Goal: Check status: Check status

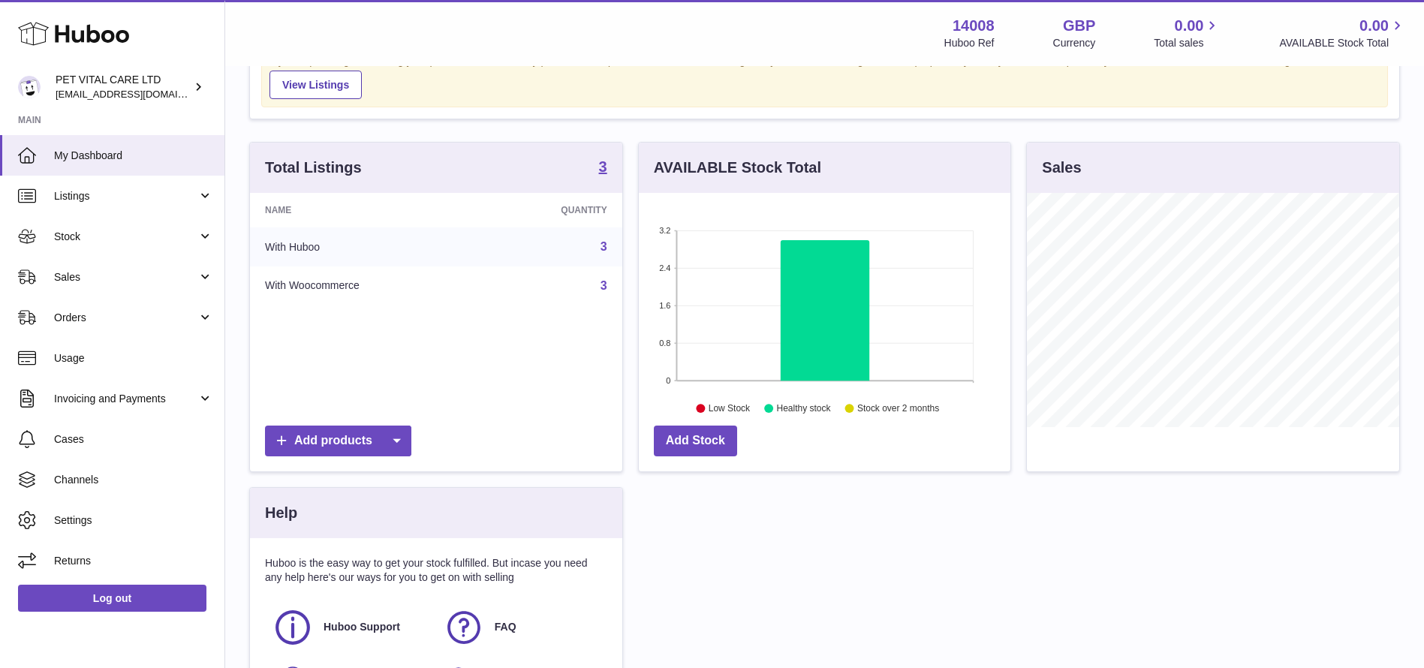
scroll to position [113, 0]
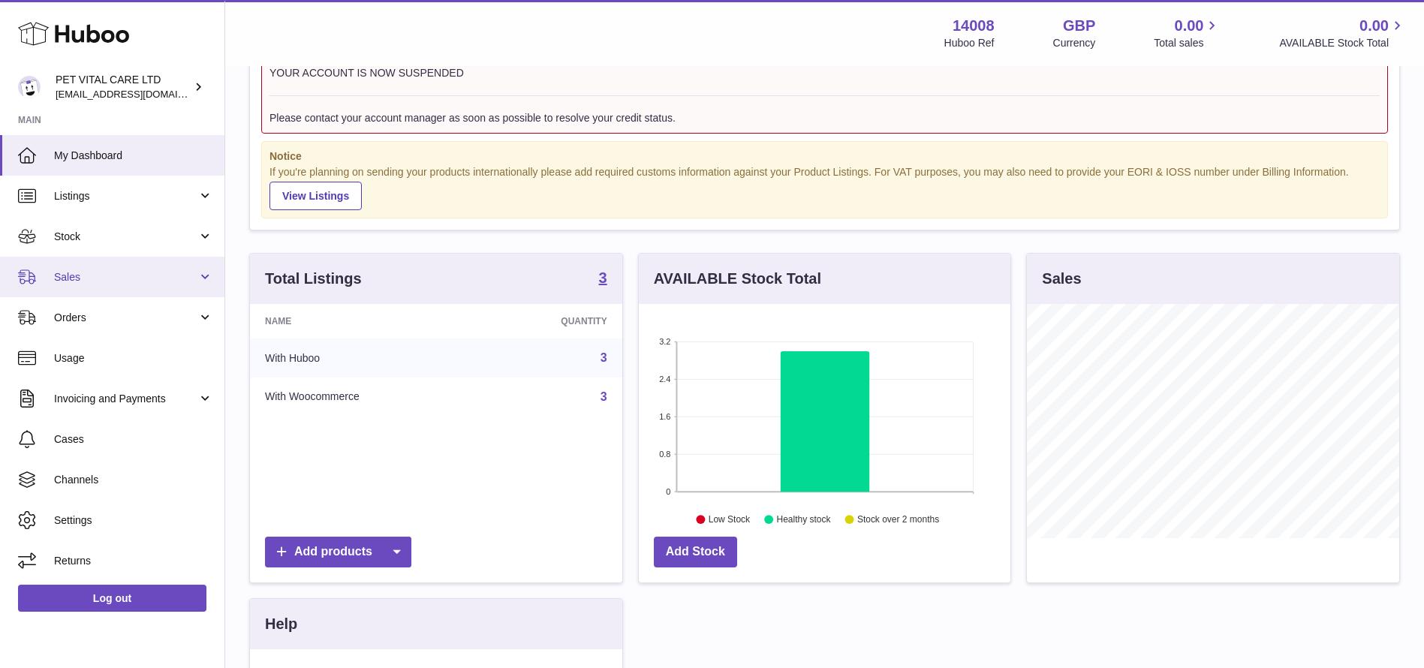
click at [84, 270] on span "Sales" at bounding box center [125, 277] width 143 height 14
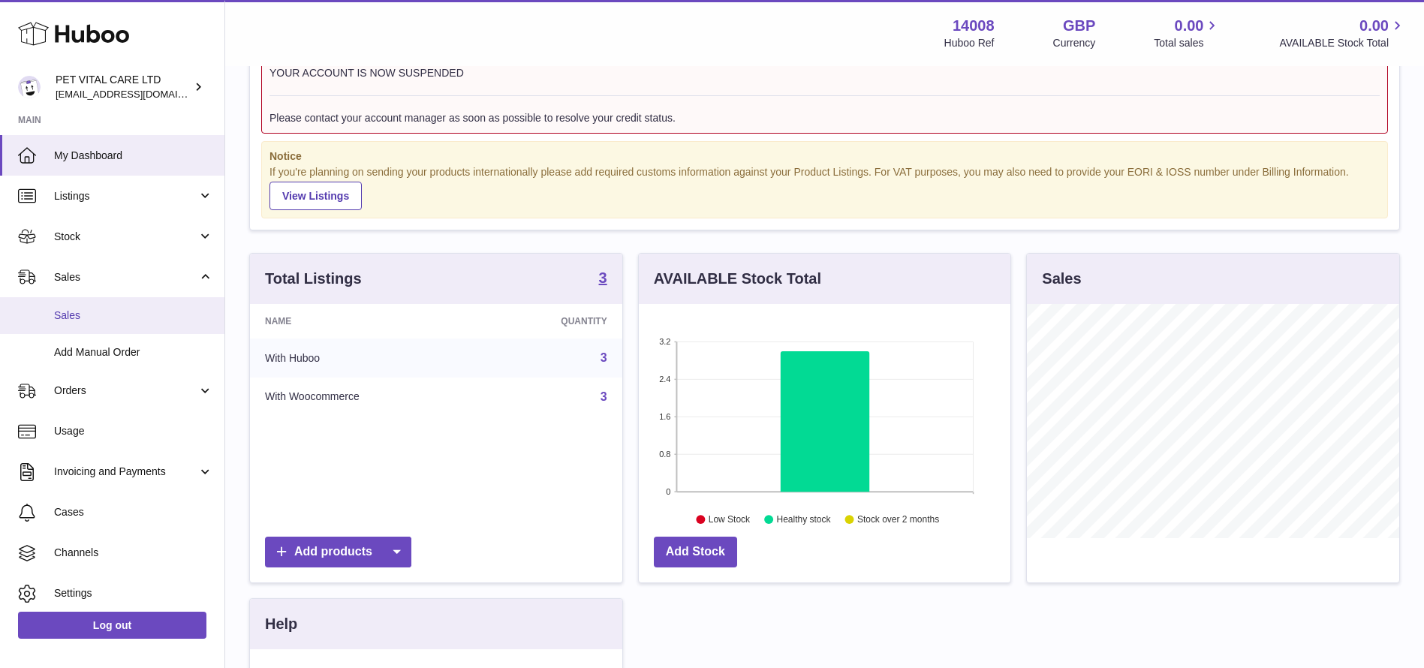
click at [89, 308] on span "Sales" at bounding box center [133, 315] width 159 height 14
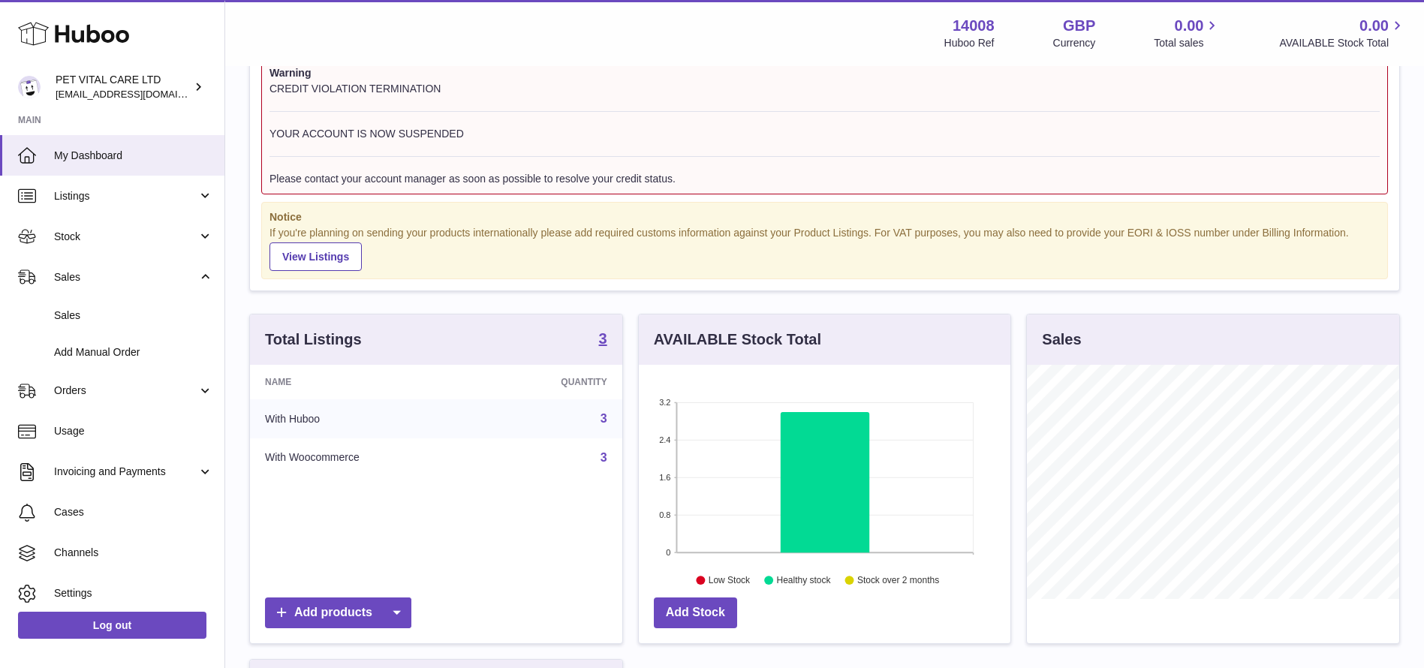
scroll to position [0, 0]
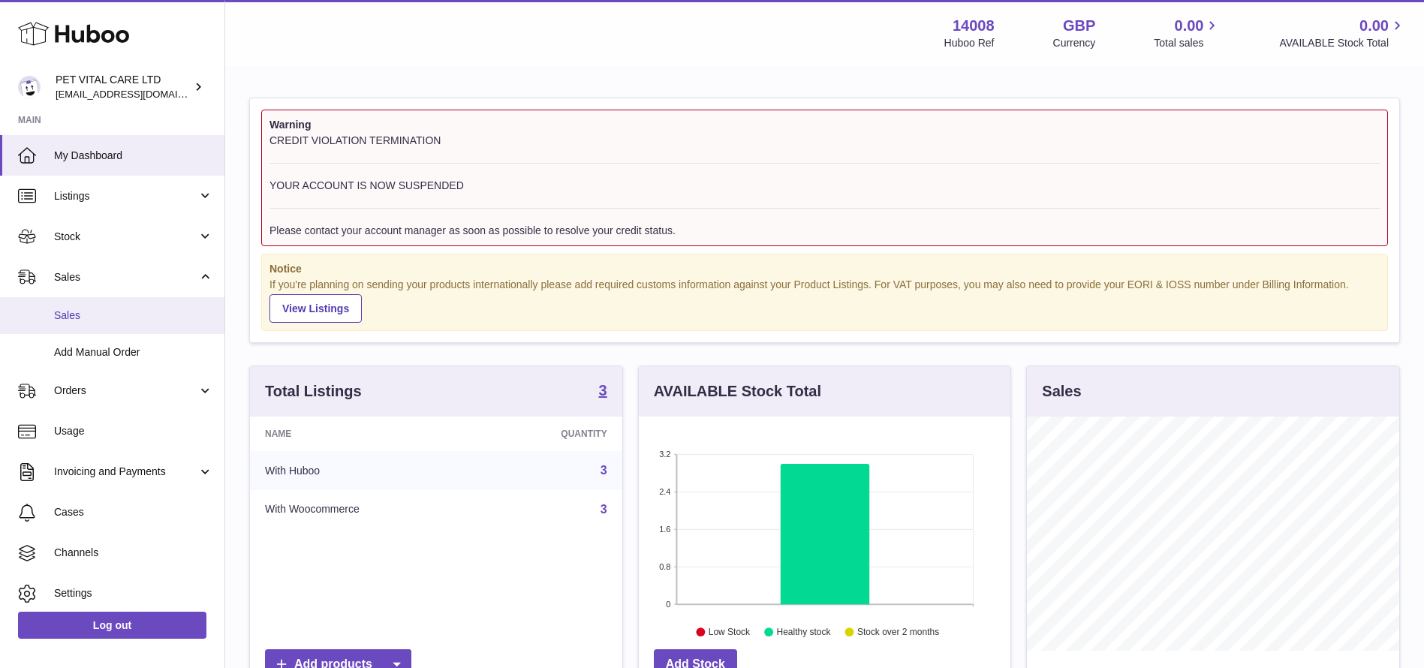
click at [90, 311] on span "Sales" at bounding box center [133, 315] width 159 height 14
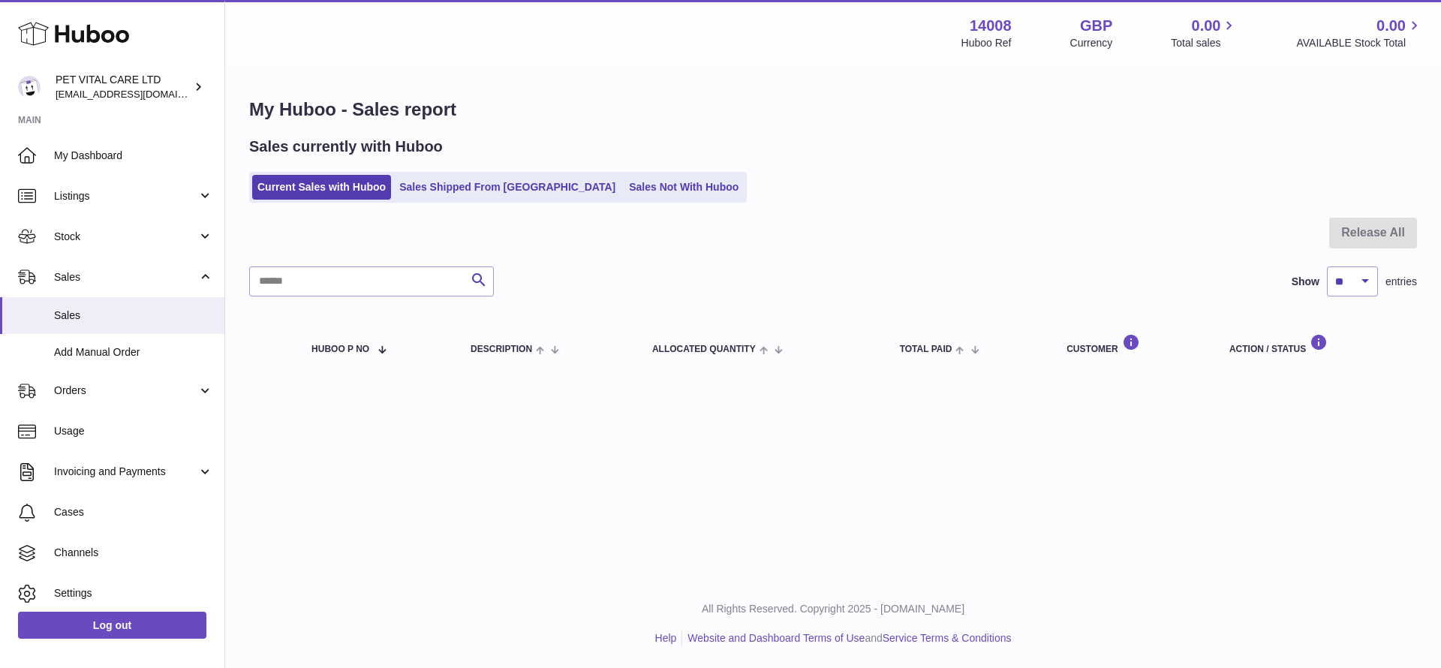
click at [490, 200] on ul "Current Sales with Huboo Sales Shipped From Huboo Sales Not With Huboo" at bounding box center [498, 187] width 498 height 31
click at [464, 199] on link "Sales Shipped From [GEOGRAPHIC_DATA]" at bounding box center [507, 187] width 227 height 25
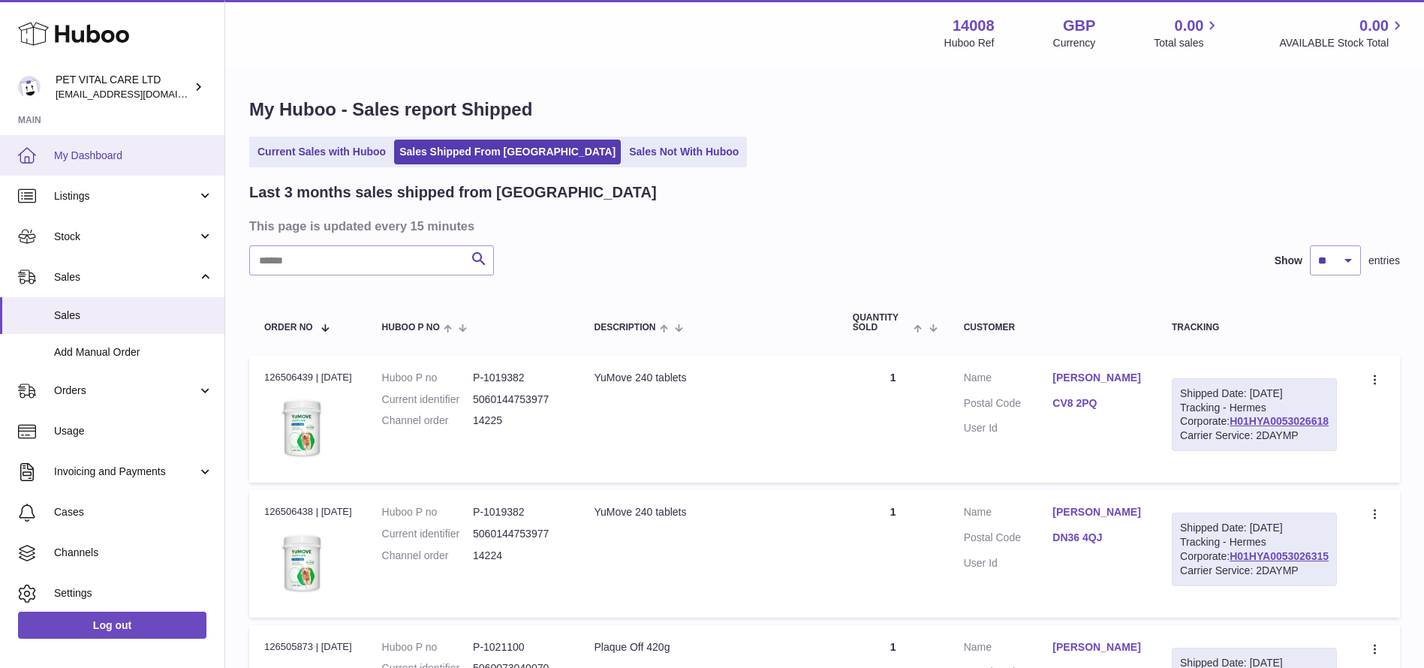
click at [95, 142] on link "My Dashboard" at bounding box center [112, 155] width 224 height 41
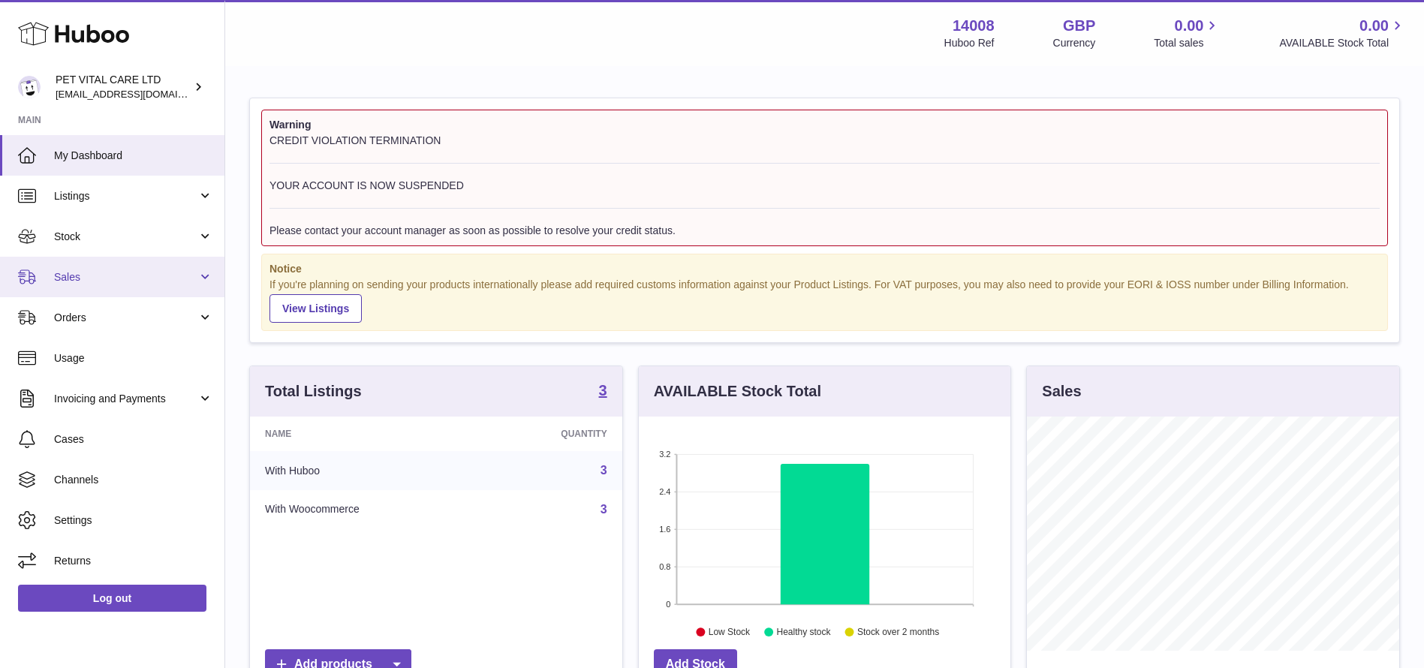
click at [165, 286] on link "Sales" at bounding box center [112, 277] width 224 height 41
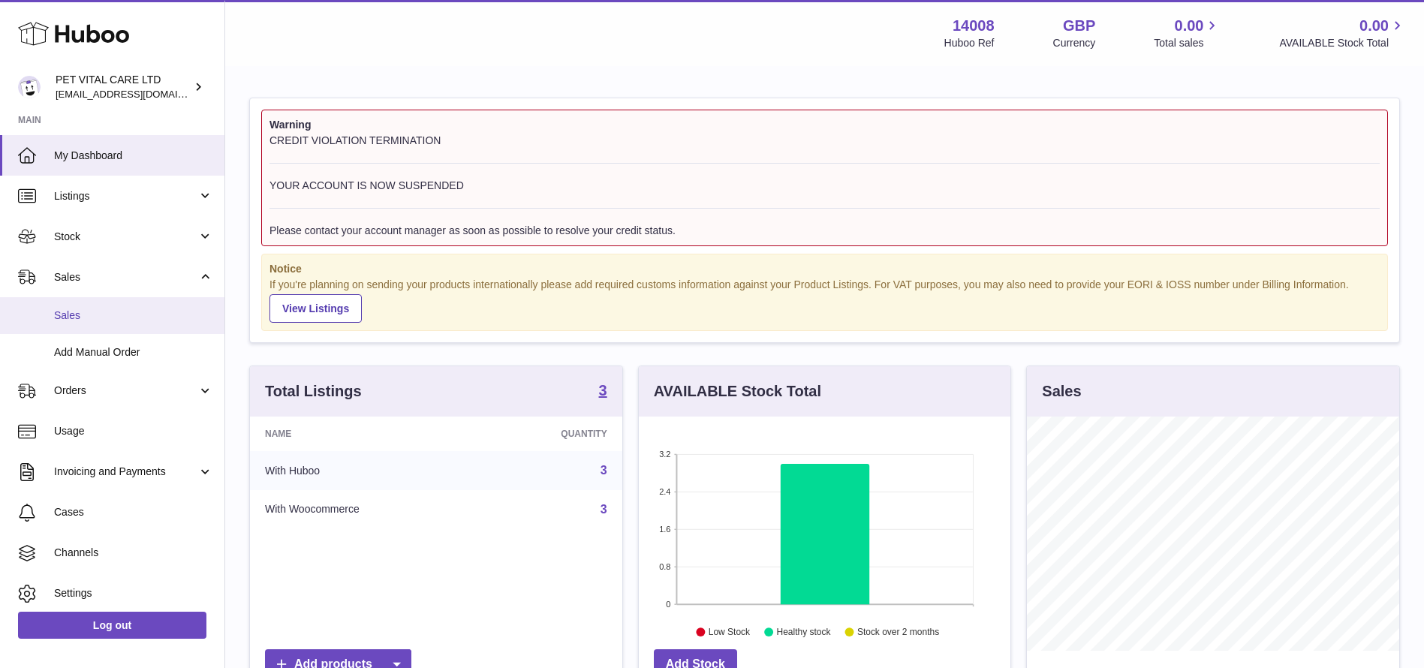
click at [130, 320] on span "Sales" at bounding box center [133, 315] width 159 height 14
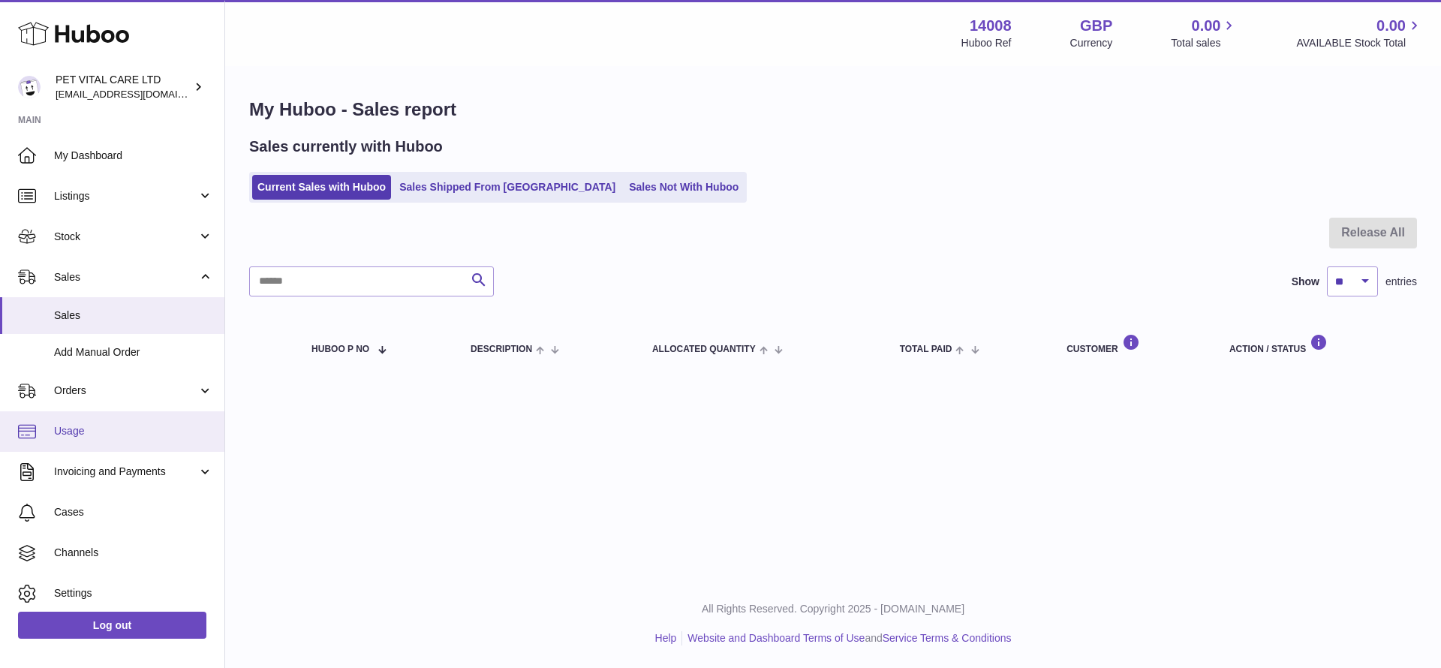
click at [125, 430] on span "Usage" at bounding box center [133, 431] width 159 height 14
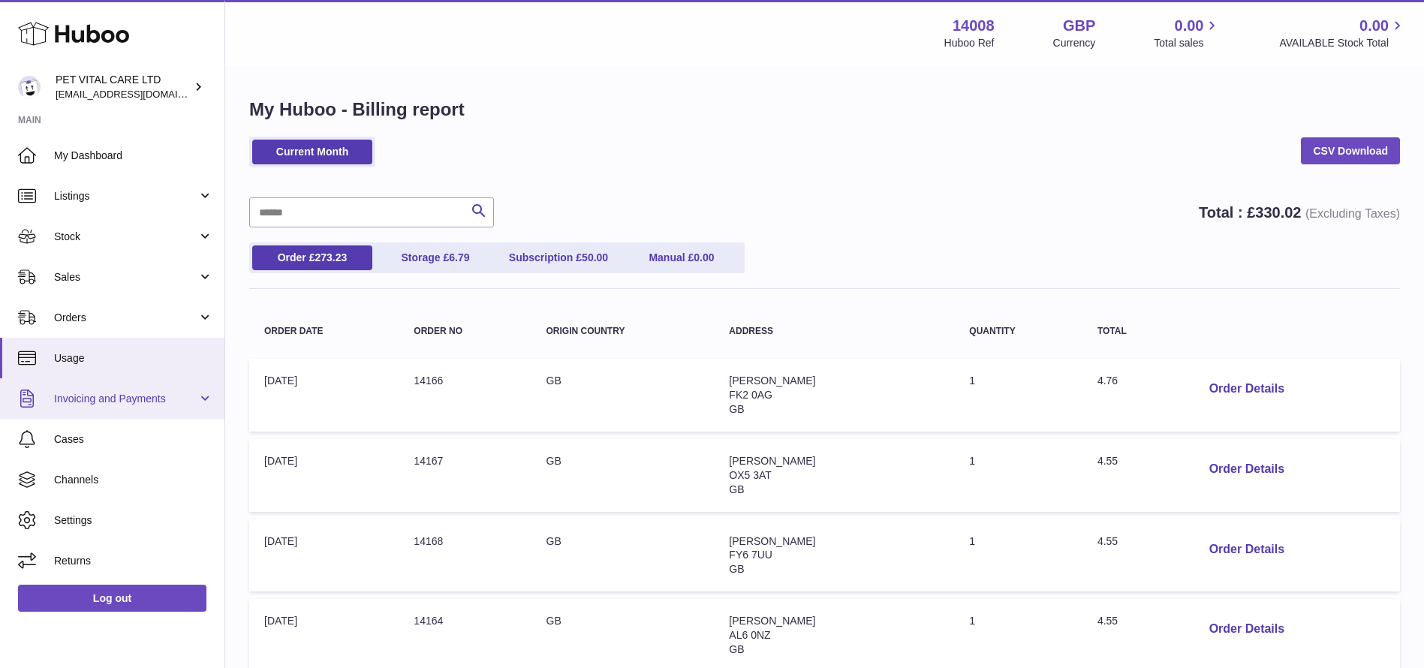
click at [116, 405] on link "Invoicing and Payments" at bounding box center [112, 398] width 224 height 41
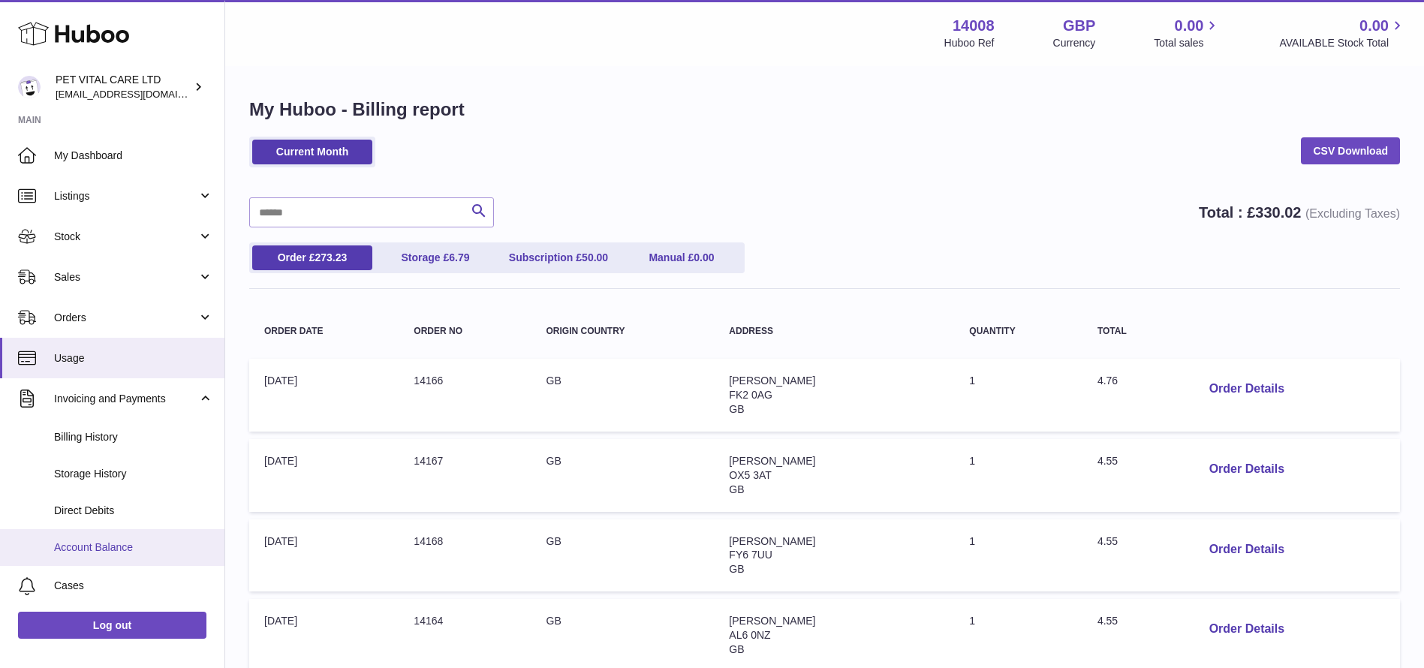
click at [117, 542] on span "Account Balance" at bounding box center [133, 547] width 159 height 14
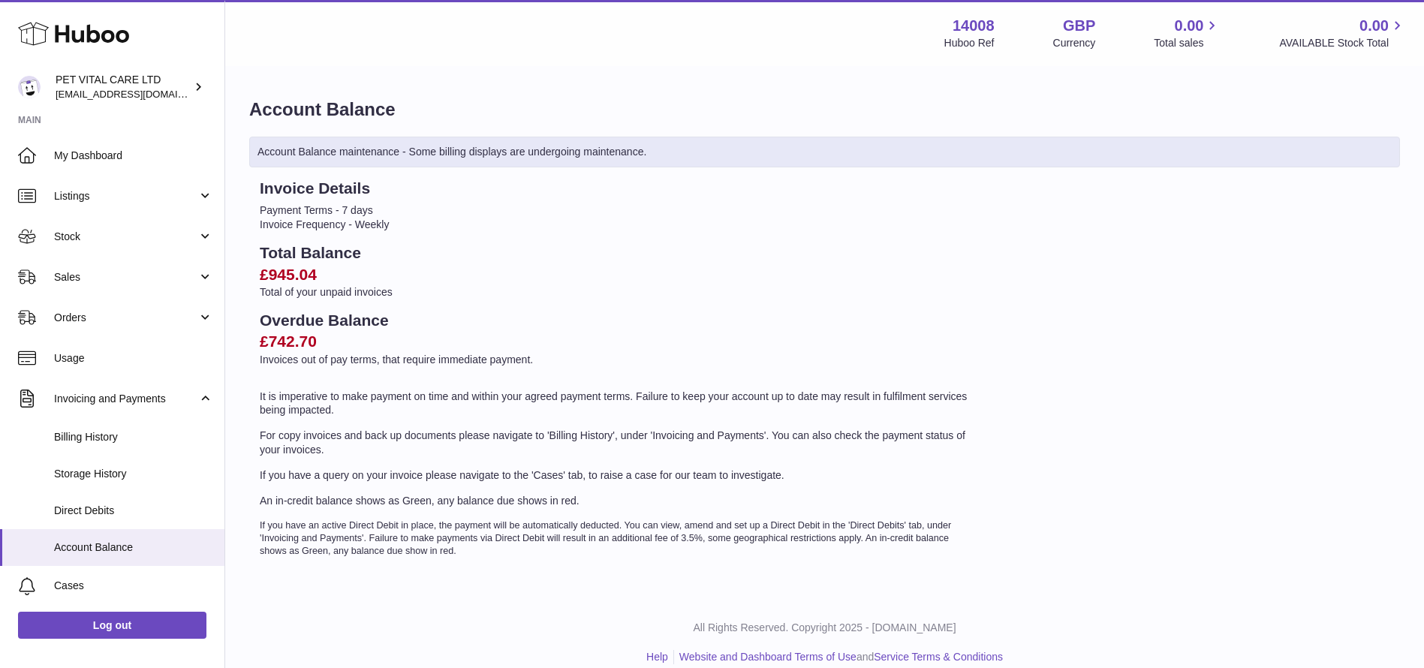
drag, startPoint x: 318, startPoint y: 339, endPoint x: 245, endPoint y: 339, distance: 73.5
click at [245, 339] on div "Account Balance Account Balance maintenance - Some billing displays are undergo…" at bounding box center [824, 333] width 1199 height 531
copy h2 "£742.70"
click at [350, 359] on p "Invoices out of pay terms, that require immediate payment." at bounding box center [617, 360] width 714 height 14
click at [125, 272] on span "Sales" at bounding box center [125, 277] width 143 height 14
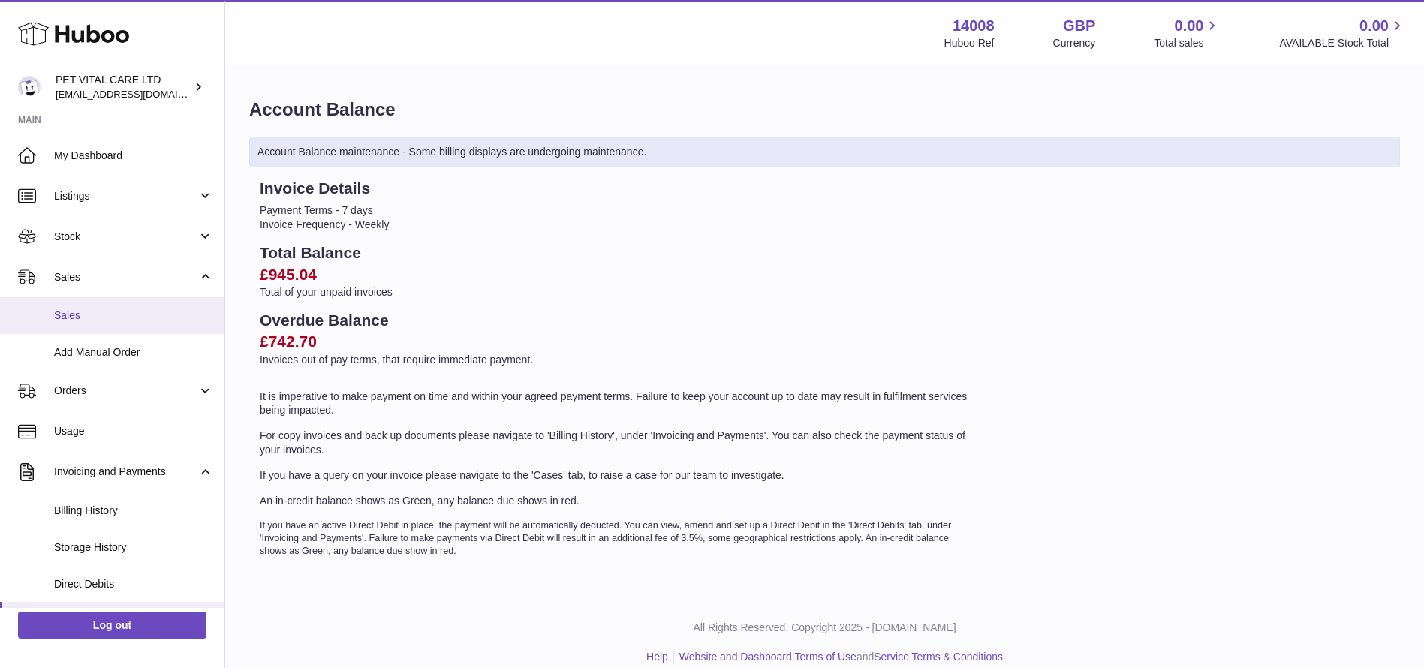
click at [100, 315] on span "Sales" at bounding box center [133, 315] width 159 height 14
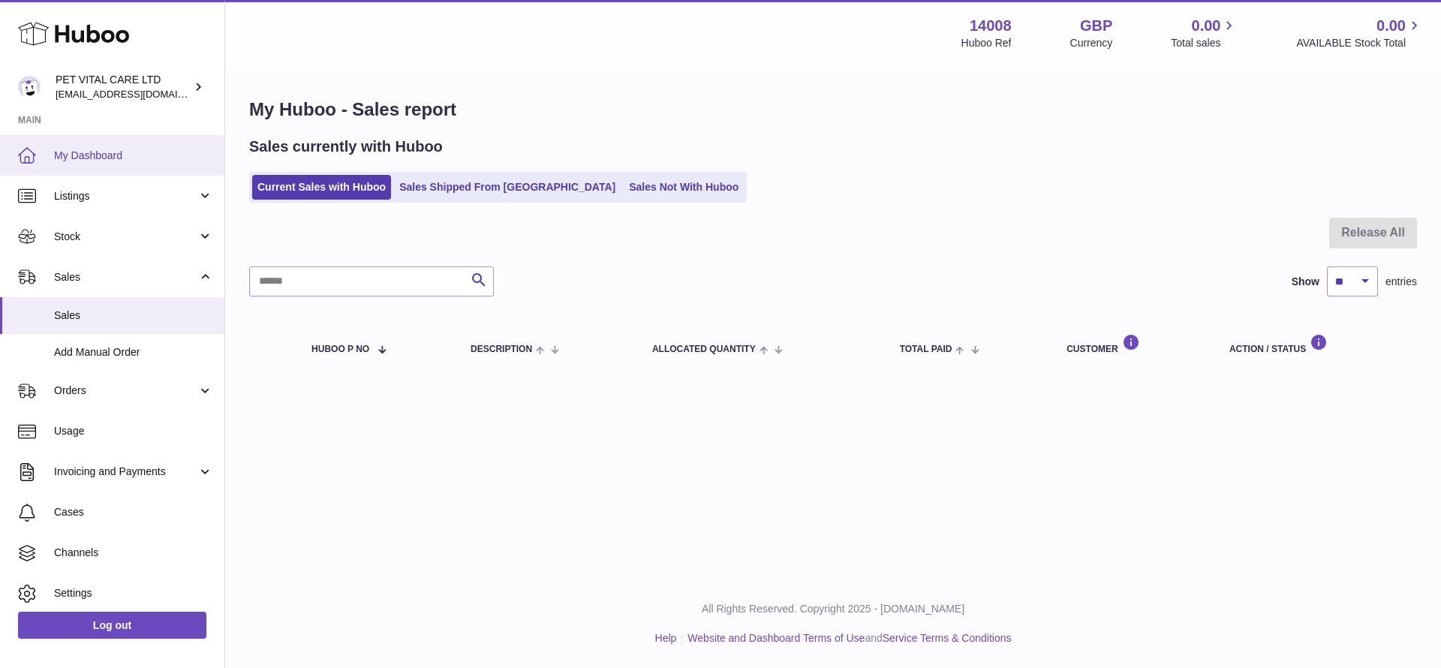
click at [127, 161] on span "My Dashboard" at bounding box center [133, 156] width 159 height 14
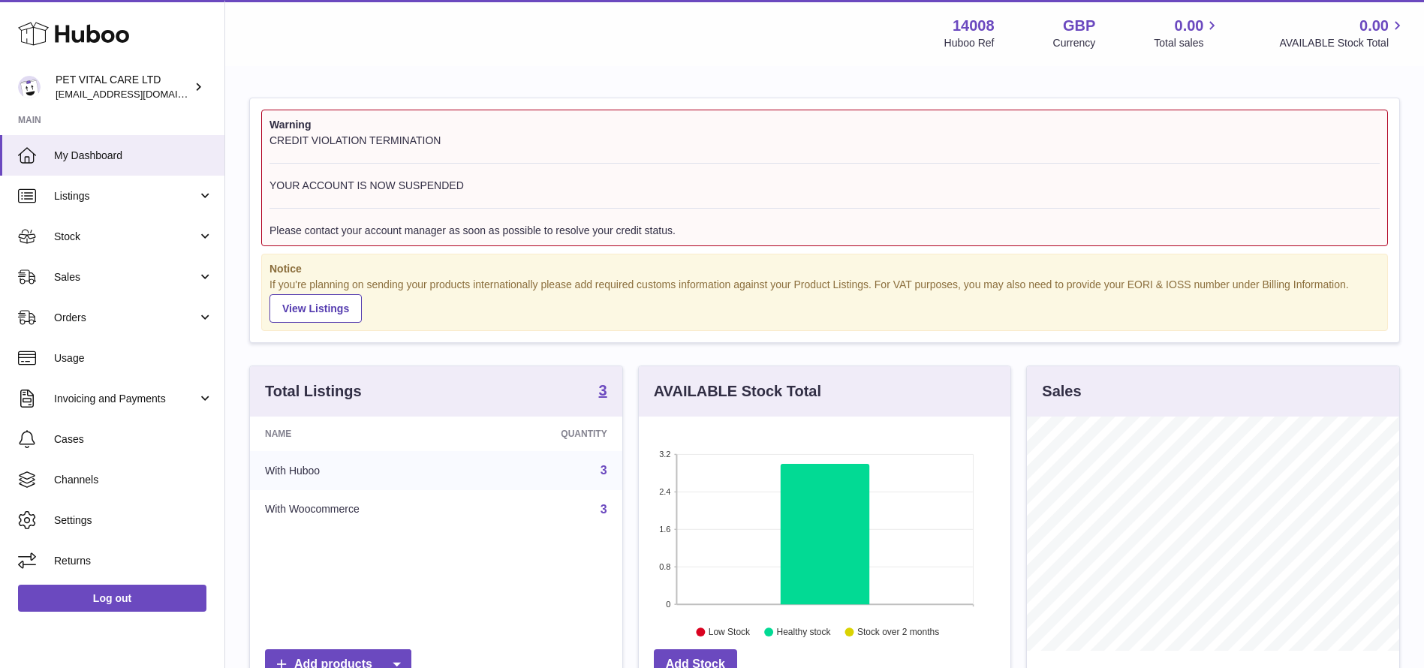
scroll to position [234, 372]
click at [101, 282] on span "Sales" at bounding box center [125, 277] width 143 height 14
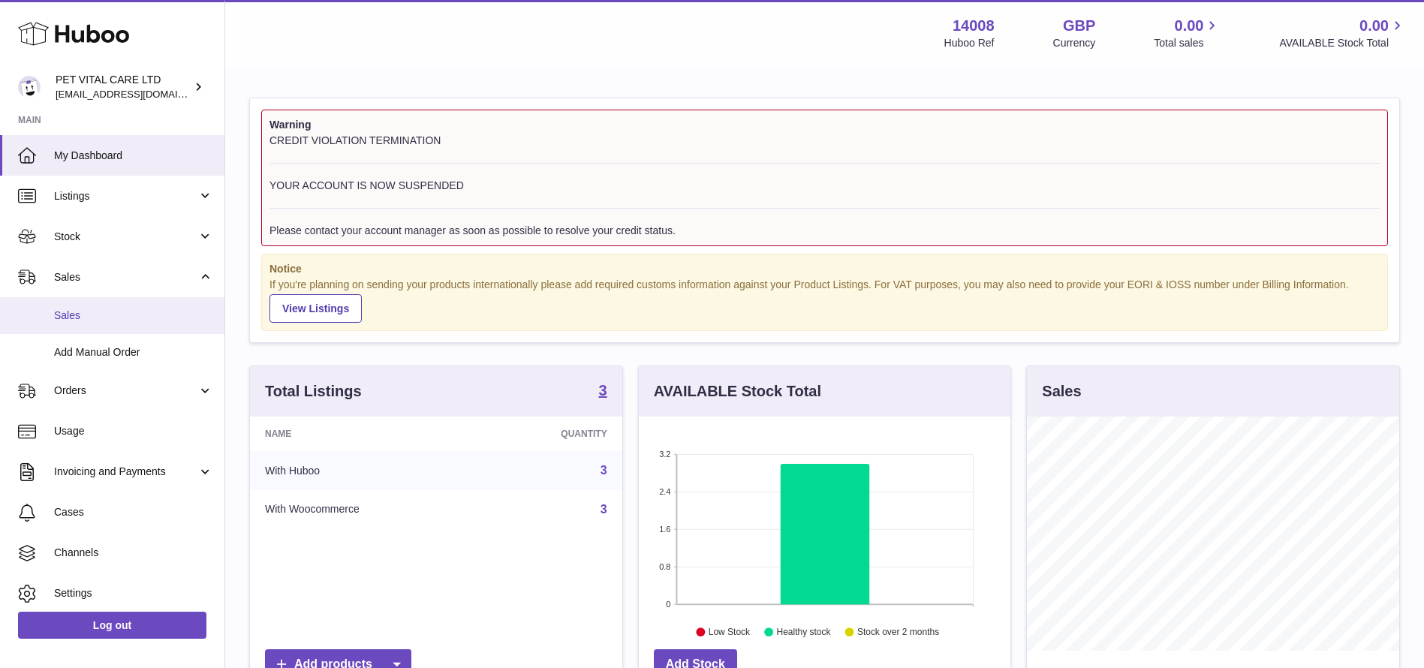
click at [78, 310] on span "Sales" at bounding box center [133, 315] width 159 height 14
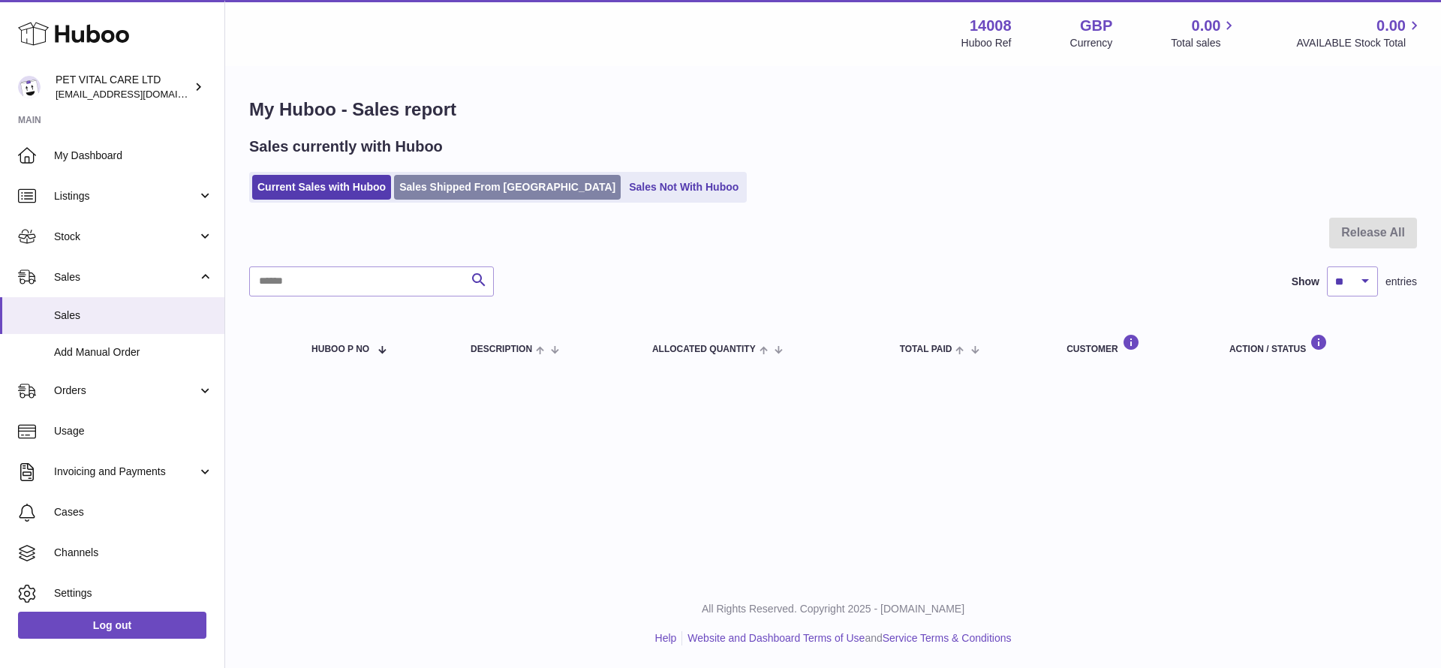
click at [424, 177] on link "Sales Shipped From [GEOGRAPHIC_DATA]" at bounding box center [507, 187] width 227 height 25
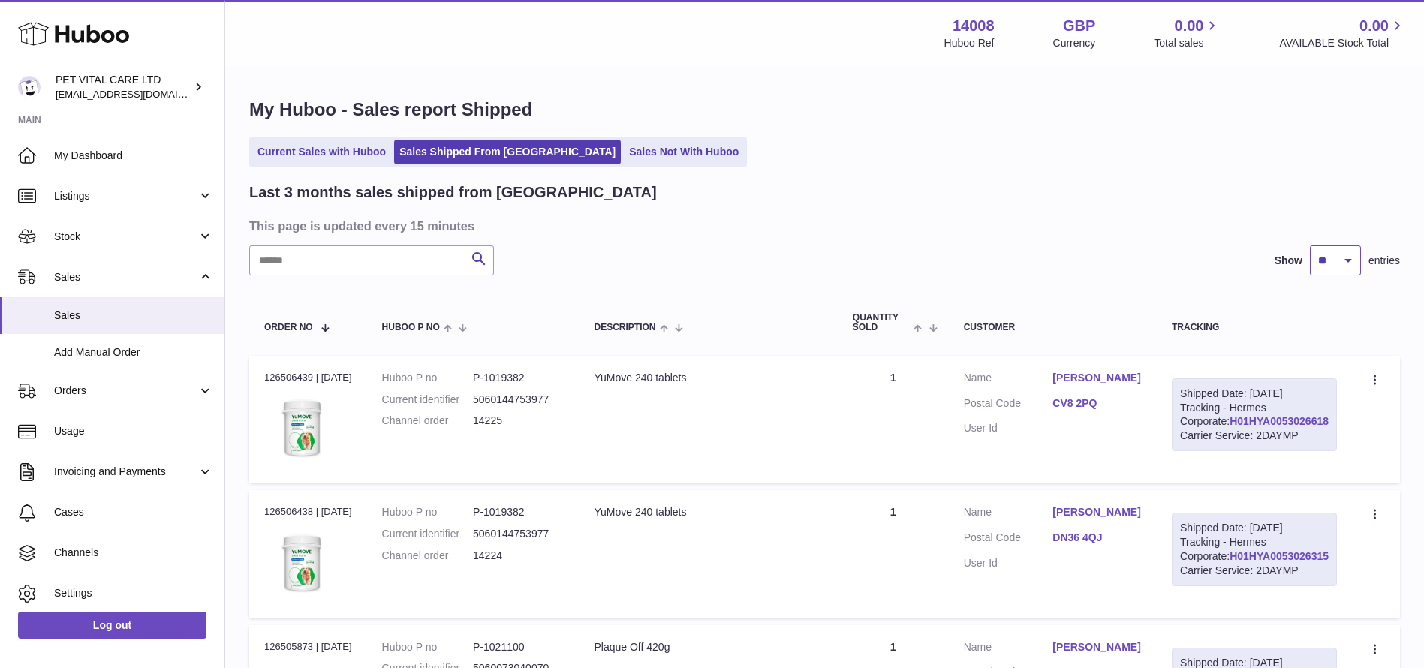
click at [1334, 257] on select "** ** **" at bounding box center [1335, 260] width 51 height 30
select select "**"
click at [1310, 245] on select "** ** **" at bounding box center [1335, 260] width 51 height 30
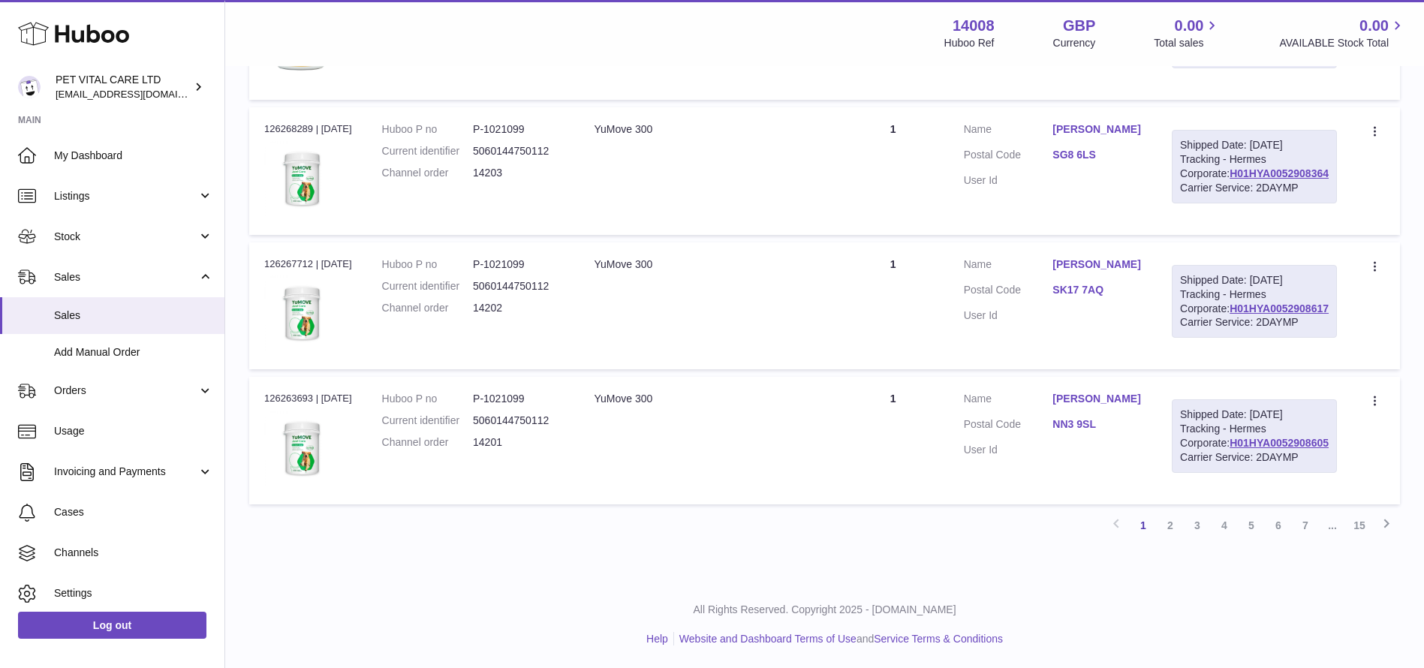
scroll to position [4051, 0]
click at [1169, 519] on link "2" at bounding box center [1170, 525] width 27 height 27
click at [1148, 539] on link "1" at bounding box center [1143, 525] width 27 height 27
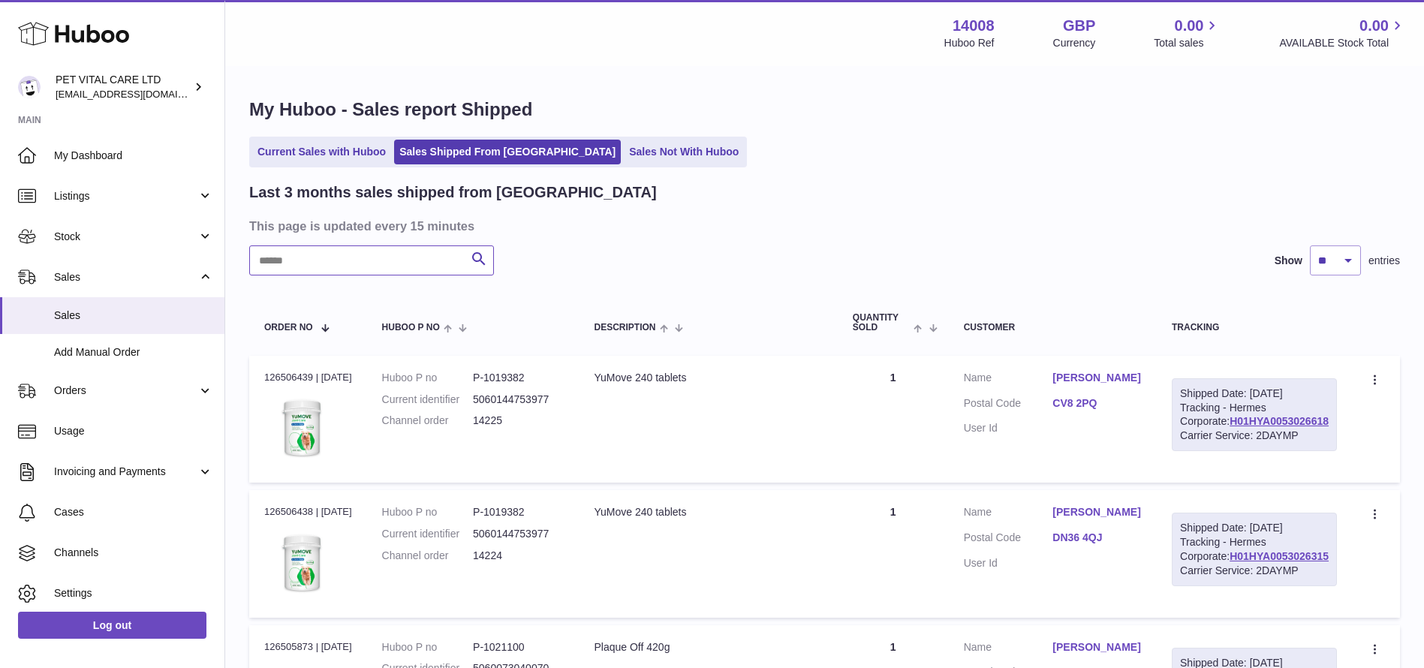
click at [318, 254] on input "text" at bounding box center [371, 260] width 245 height 30
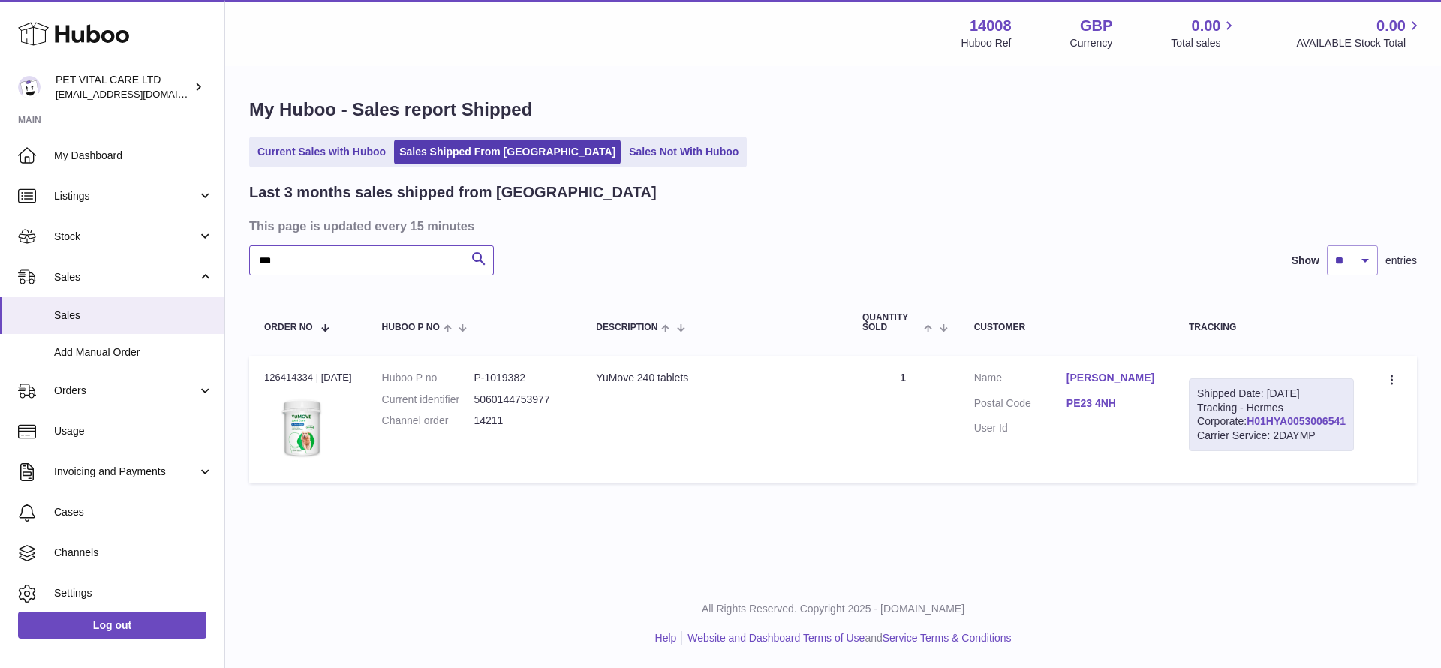
type input "***"
drag, startPoint x: 1334, startPoint y: 447, endPoint x: 1219, endPoint y: 453, distance: 115.0
click at [1219, 453] on td "Shipped Date: 14th Oct 2025 Tracking - Hermes Corporate: H01HYA0053006541 Carri…" at bounding box center [1271, 419] width 195 height 127
copy link "H01HYA0053006541"
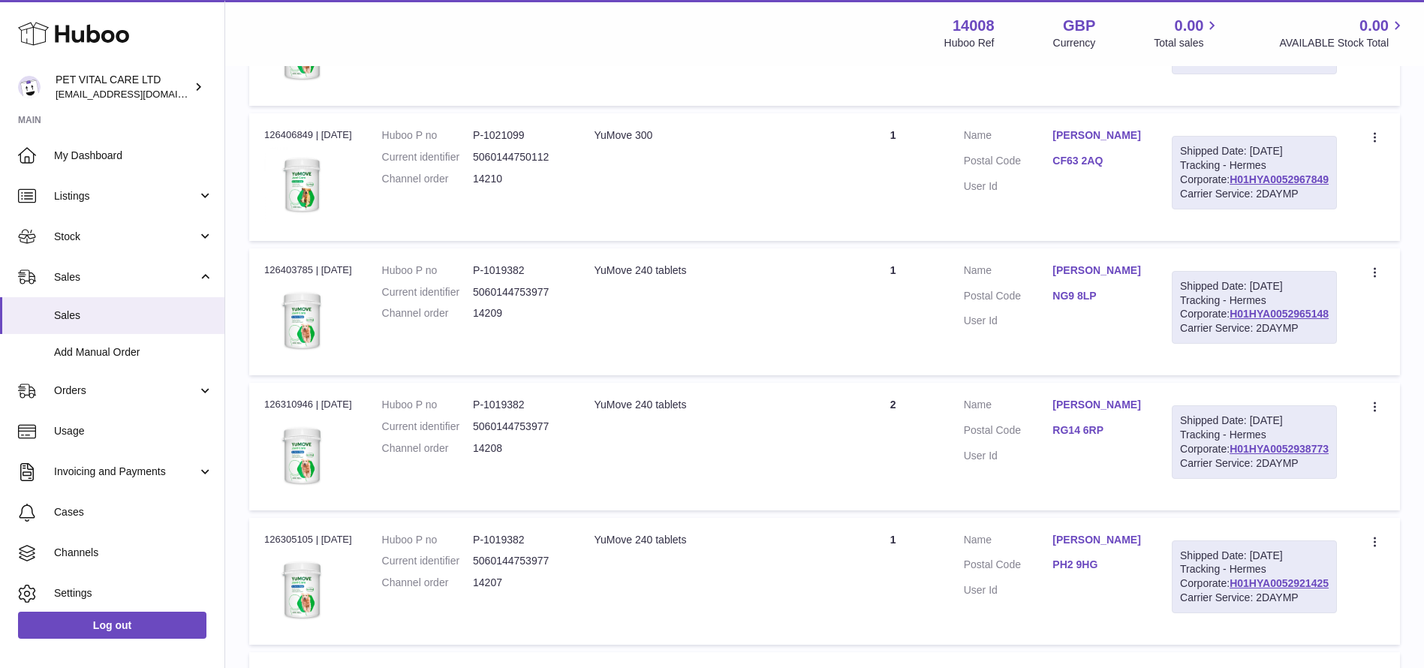
scroll to position [2477, 0]
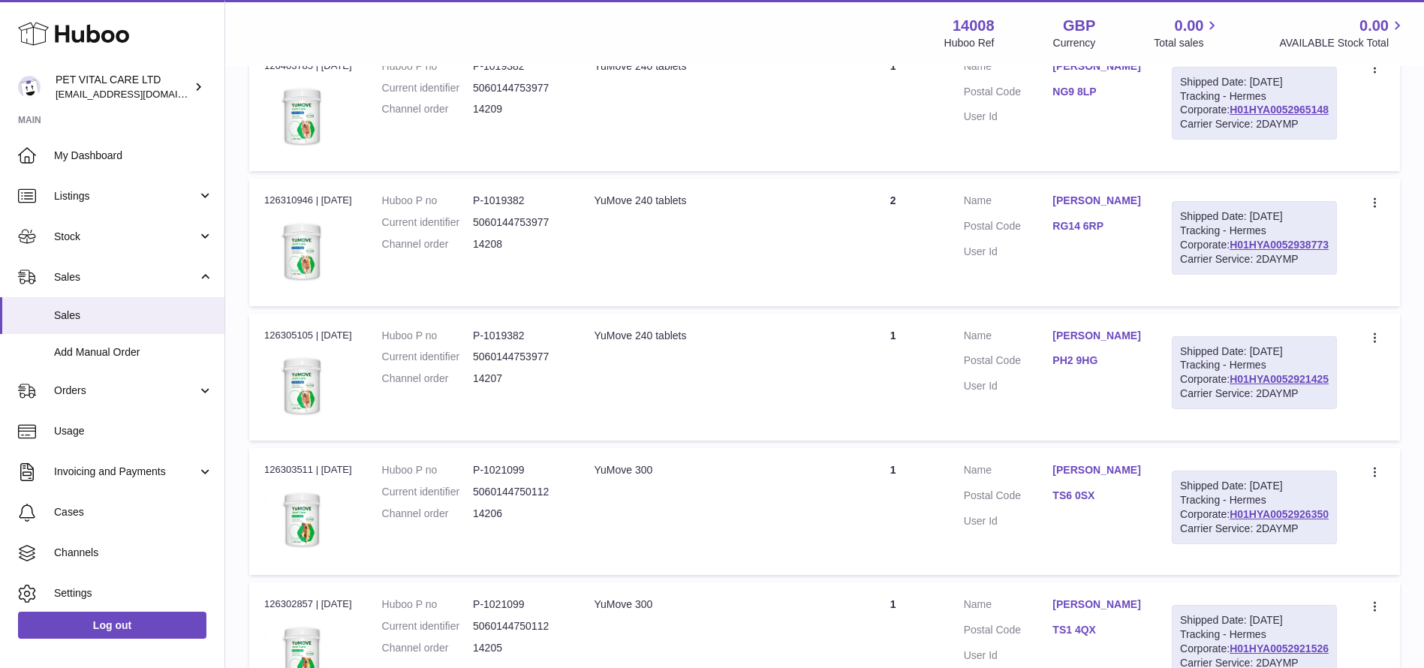
drag, startPoint x: 1314, startPoint y: 161, endPoint x: 1223, endPoint y: 155, distance: 91.0
copy link "OZ099252501GB"
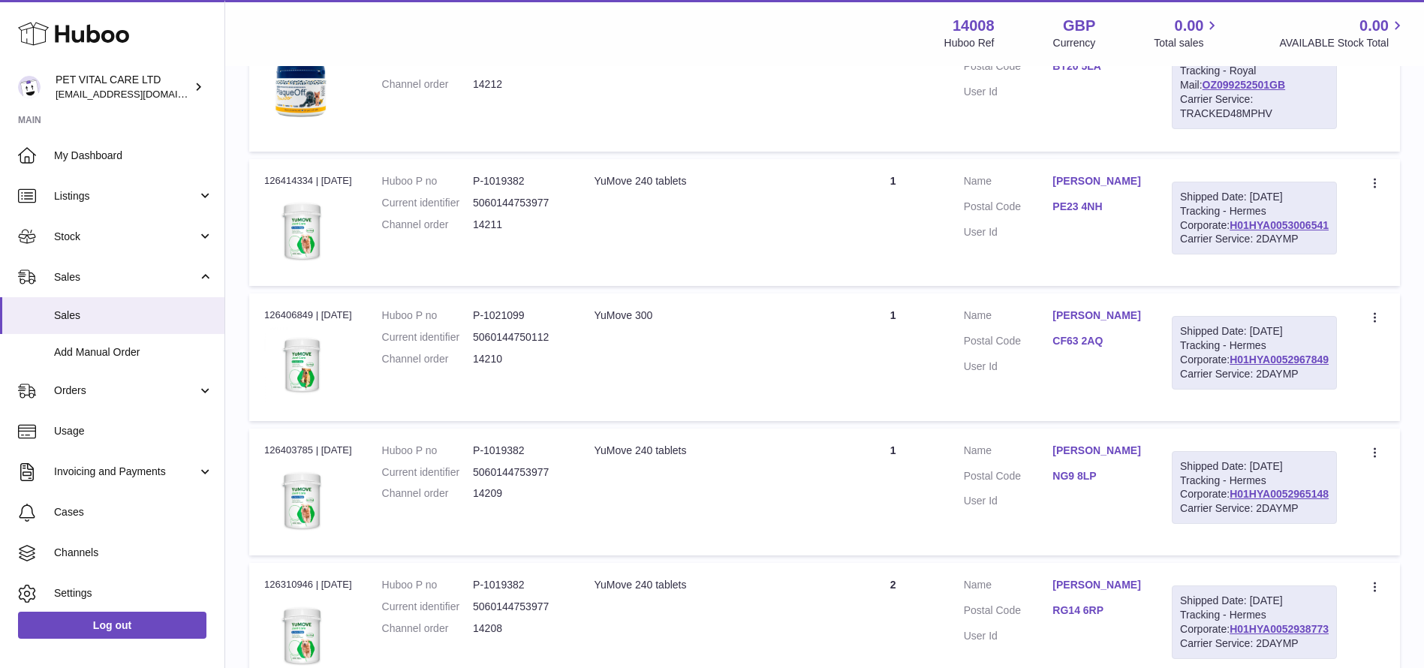
scroll to position [2026, 0]
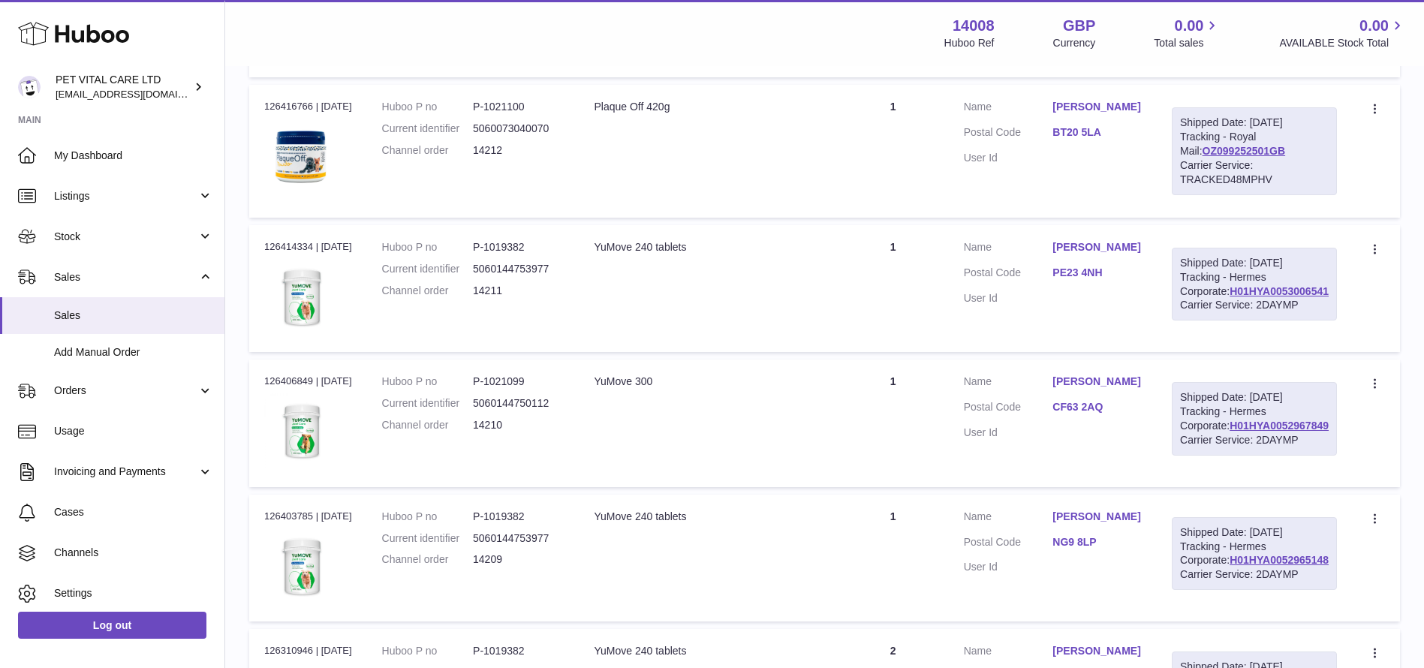
drag, startPoint x: 1331, startPoint y: 443, endPoint x: 1225, endPoint y: 447, distance: 106.6
click at [1225, 47] on div "Shipped Date: 14th Oct 2025 Tracking - Hermes Corporate: H01HYA0053006399 Carri…" at bounding box center [1254, 10] width 165 height 74
copy link "H01HYA0053006399"
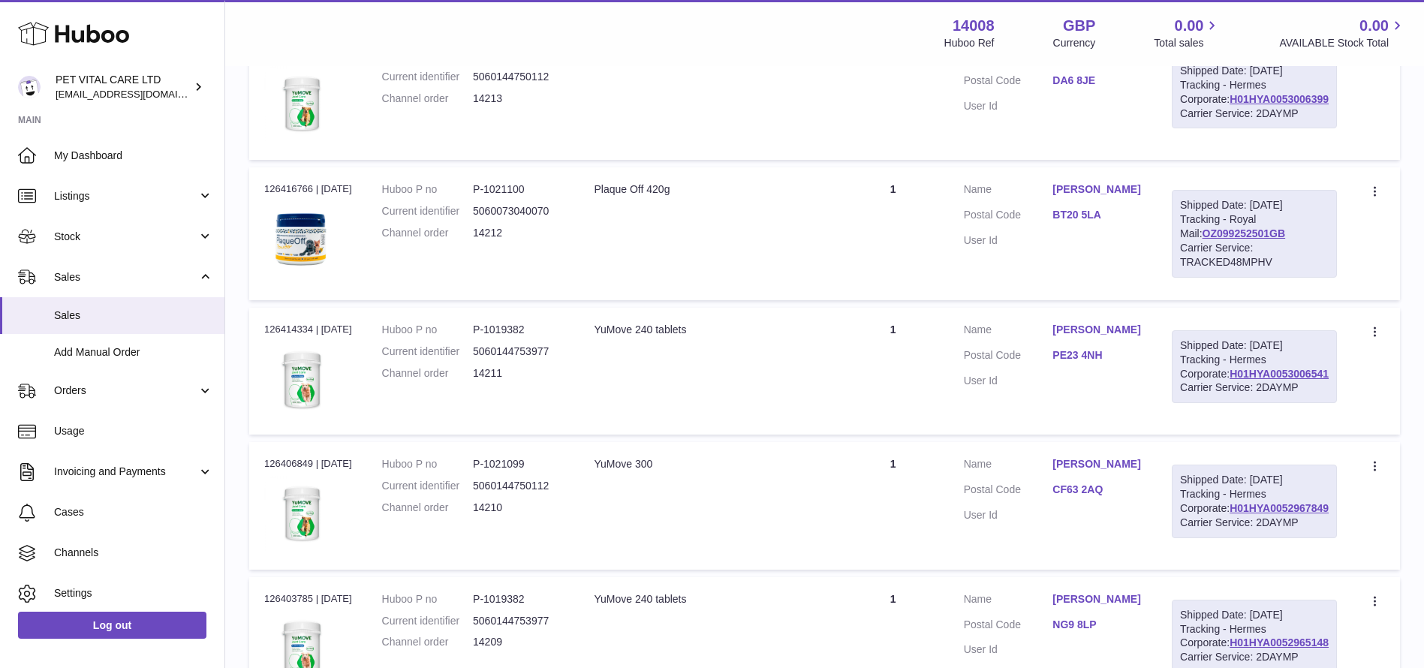
scroll to position [1914, 0]
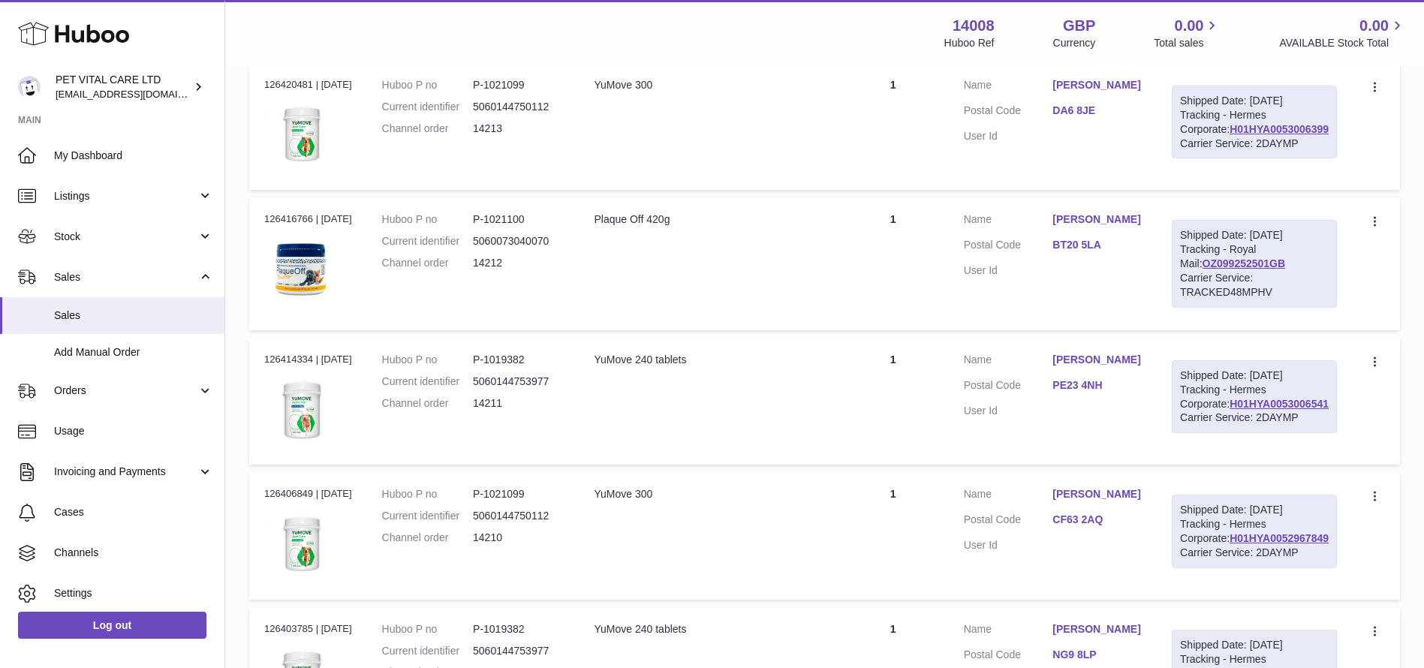
drag, startPoint x: 1334, startPoint y: 384, endPoint x: 1229, endPoint y: 385, distance: 104.3
copy link "H01HYA0053006779"
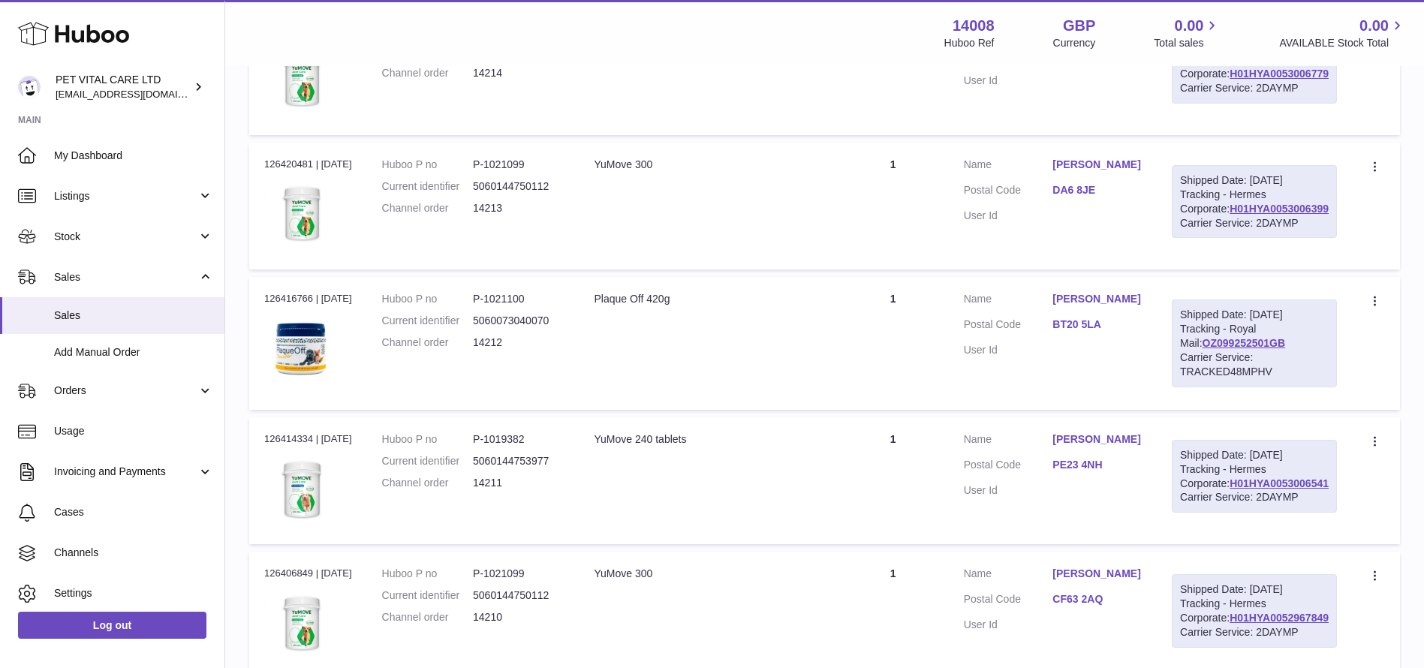
scroll to position [1801, 0]
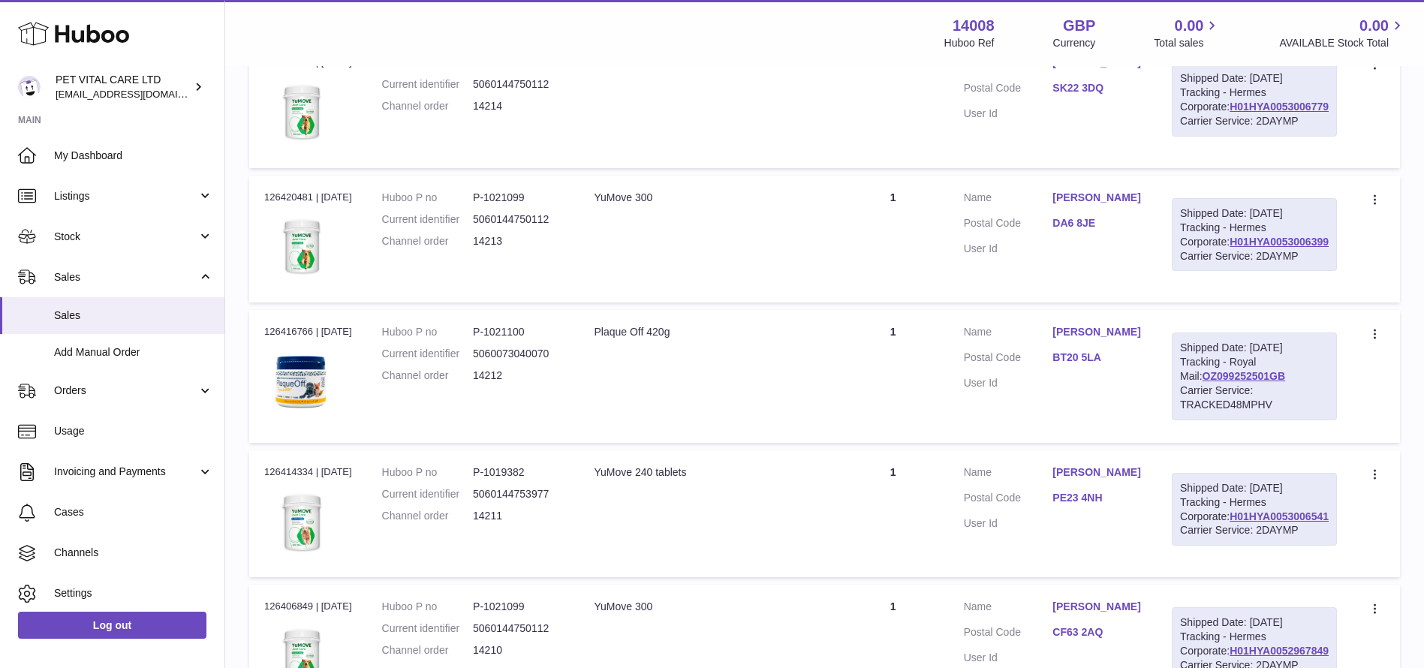
drag, startPoint x: 1280, startPoint y: 324, endPoint x: 1229, endPoint y: 332, distance: 51.7
copy link "OZ099252617GB"
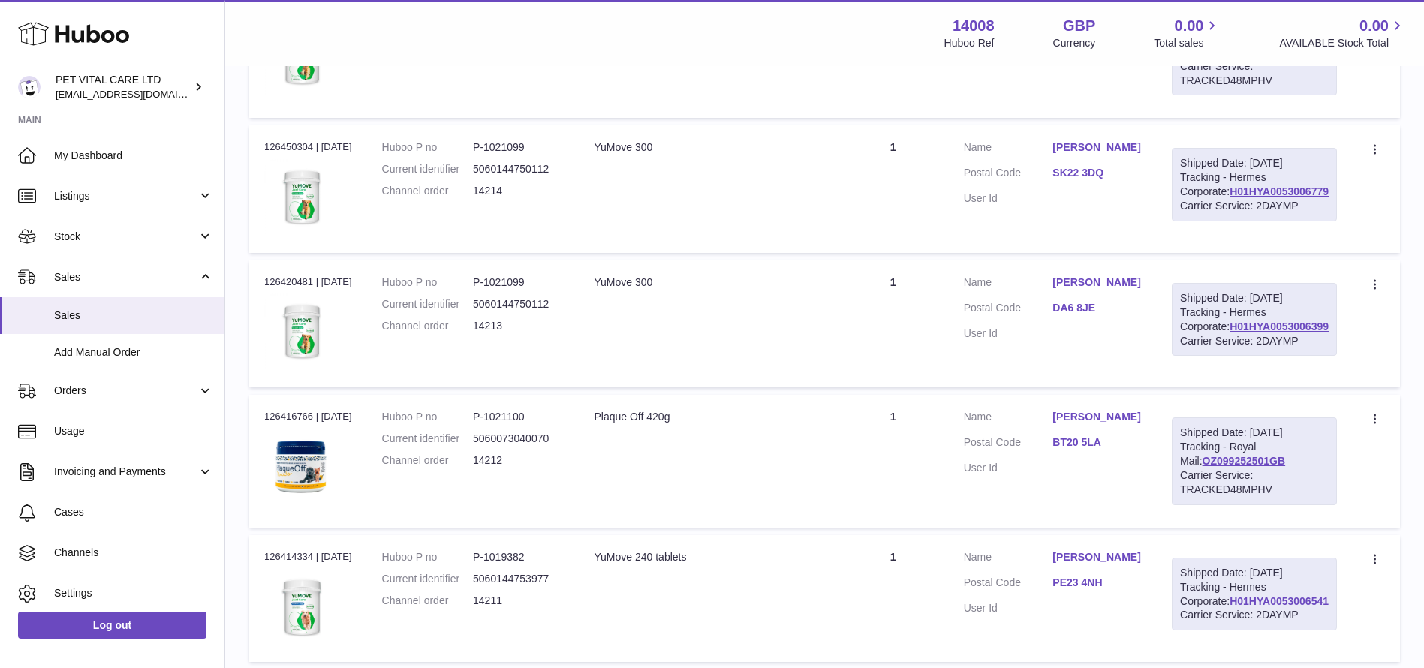
scroll to position [1576, 0]
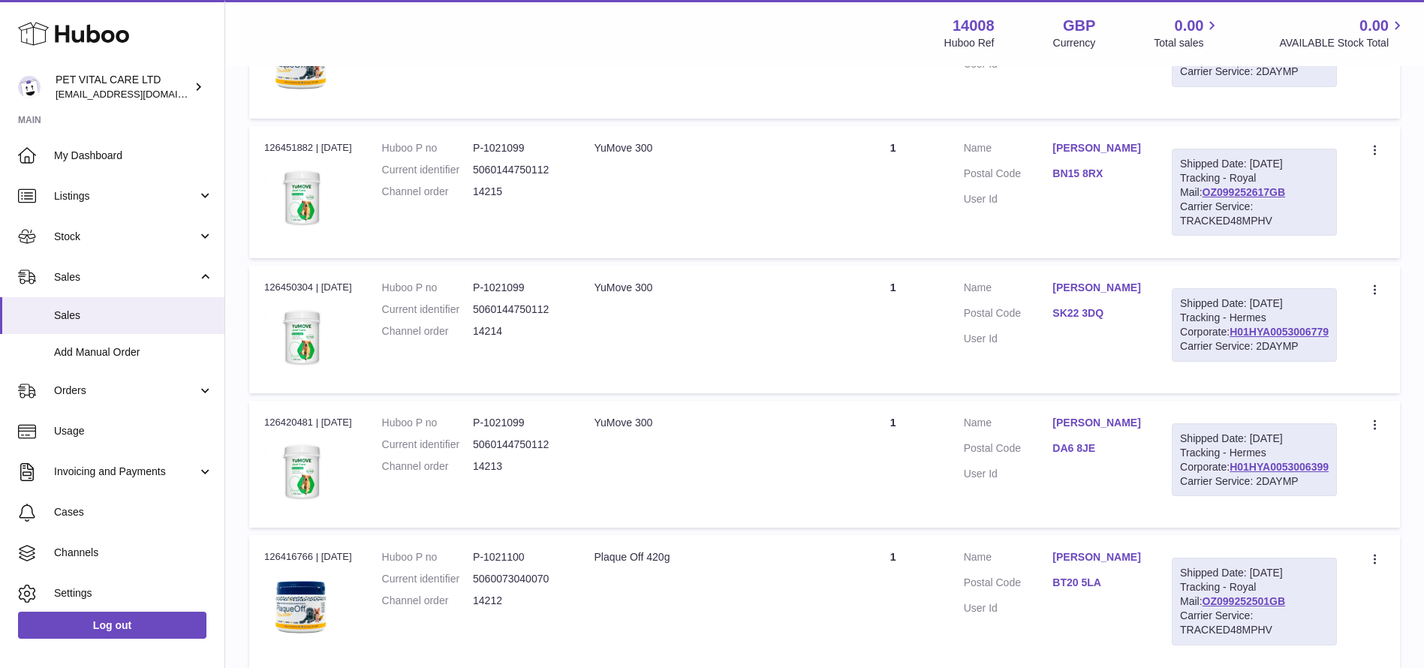
drag, startPoint x: 1331, startPoint y: 386, endPoint x: 1226, endPoint y: 392, distance: 104.5
click at [1226, 88] on div "Shipped Date: 14th Oct 2025 Tracking - Hermes Corporate: H01HYA0053003709 Carri…" at bounding box center [1254, 51] width 165 height 74
copy link "H01HYA0053003709"
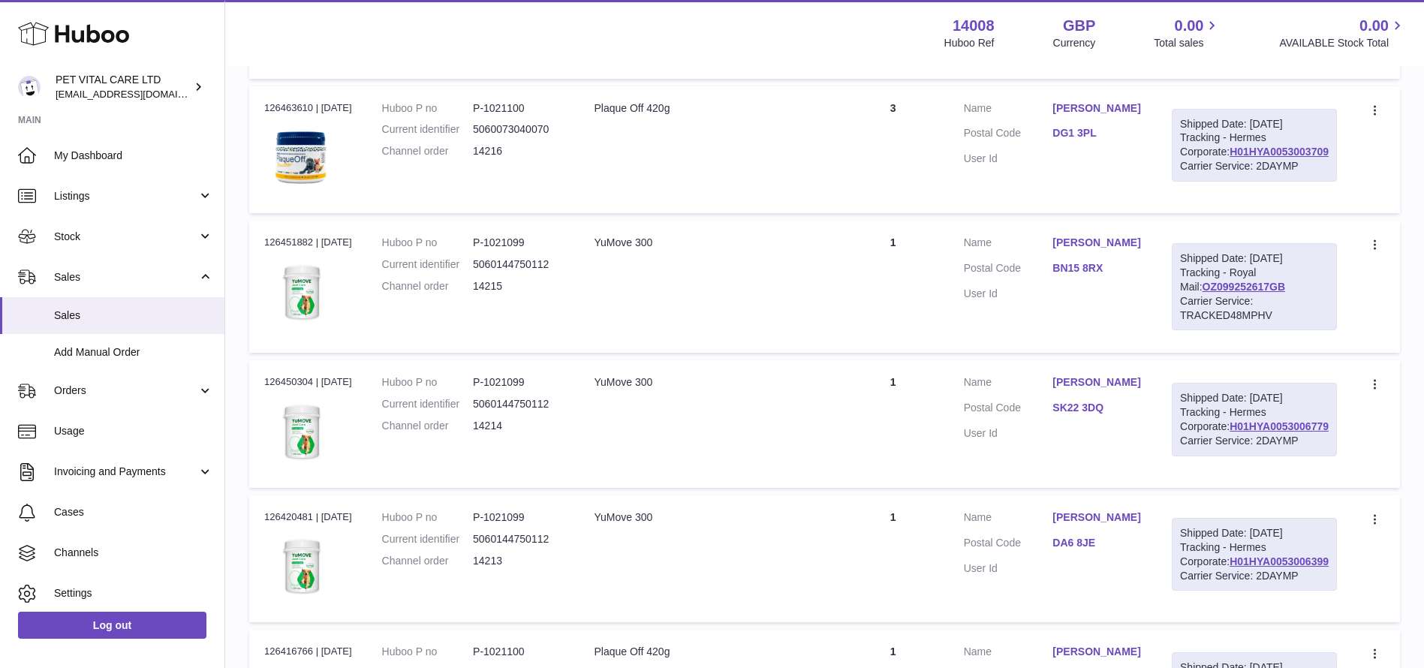
scroll to position [1351, 0]
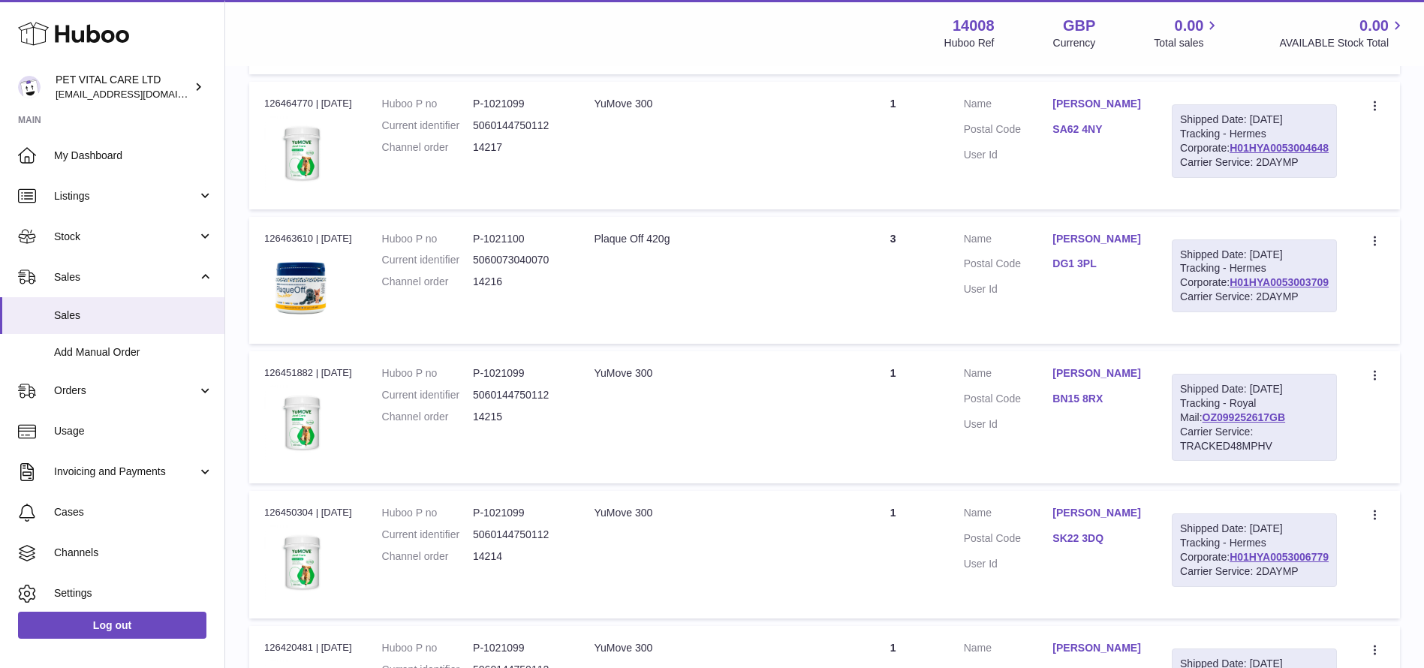
drag, startPoint x: 1331, startPoint y: 443, endPoint x: 1226, endPoint y: 444, distance: 104.3
click at [1226, 178] on div "Shipped Date: 14th Oct 2025 Tracking - Hermes Corporate: H01HYA0053004648 Carri…" at bounding box center [1254, 141] width 165 height 74
copy link "H01HYA0053004648"
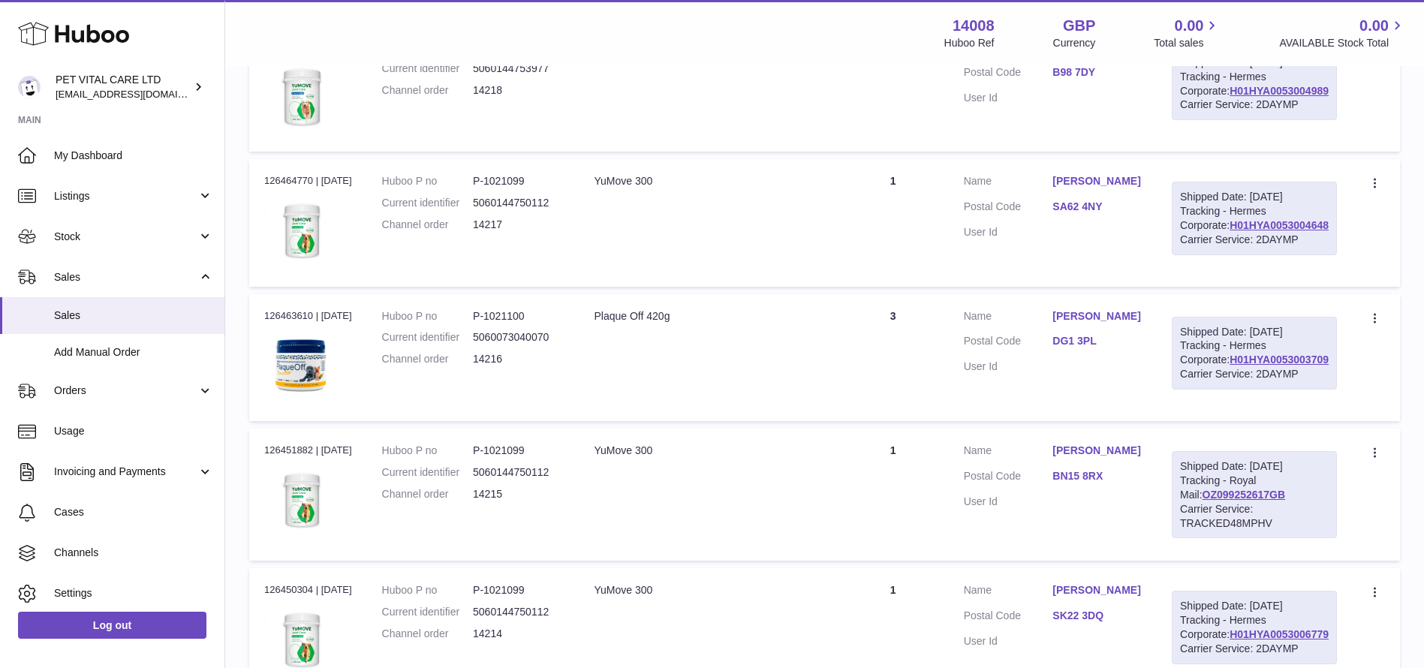
scroll to position [1238, 0]
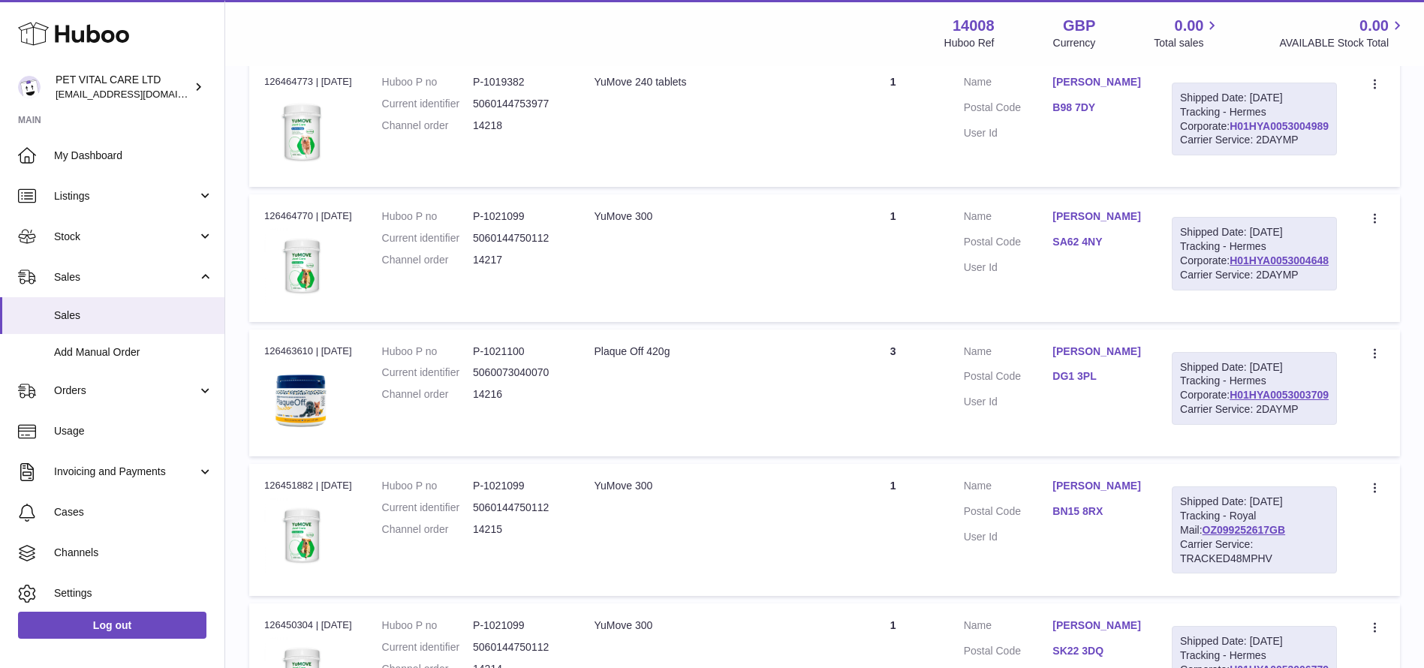
drag, startPoint x: 1332, startPoint y: 385, endPoint x: 1229, endPoint y: 389, distance: 102.9
click at [1229, 156] on div "Shipped Date: 14th Oct 2025 Tracking - Hermes Corporate: H01HYA0053004989 Carri…" at bounding box center [1254, 120] width 165 height 74
copy link "H01HYA0053004989"
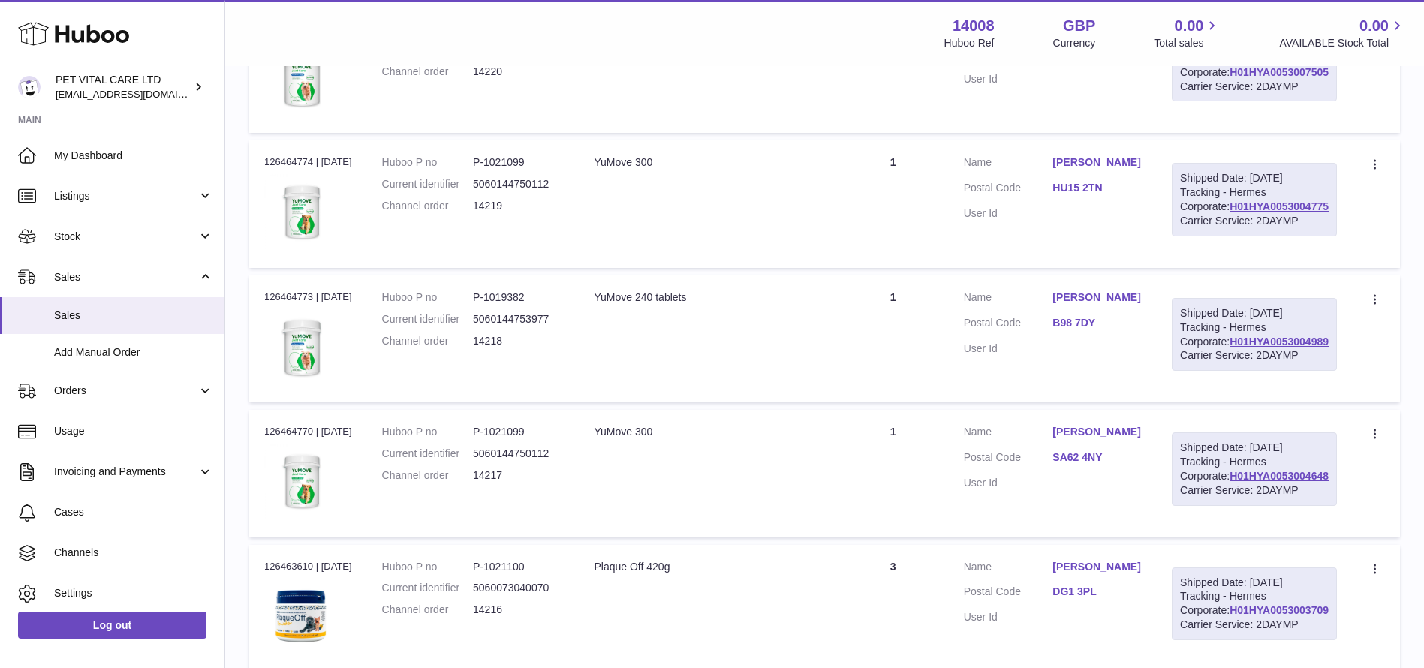
scroll to position [1013, 0]
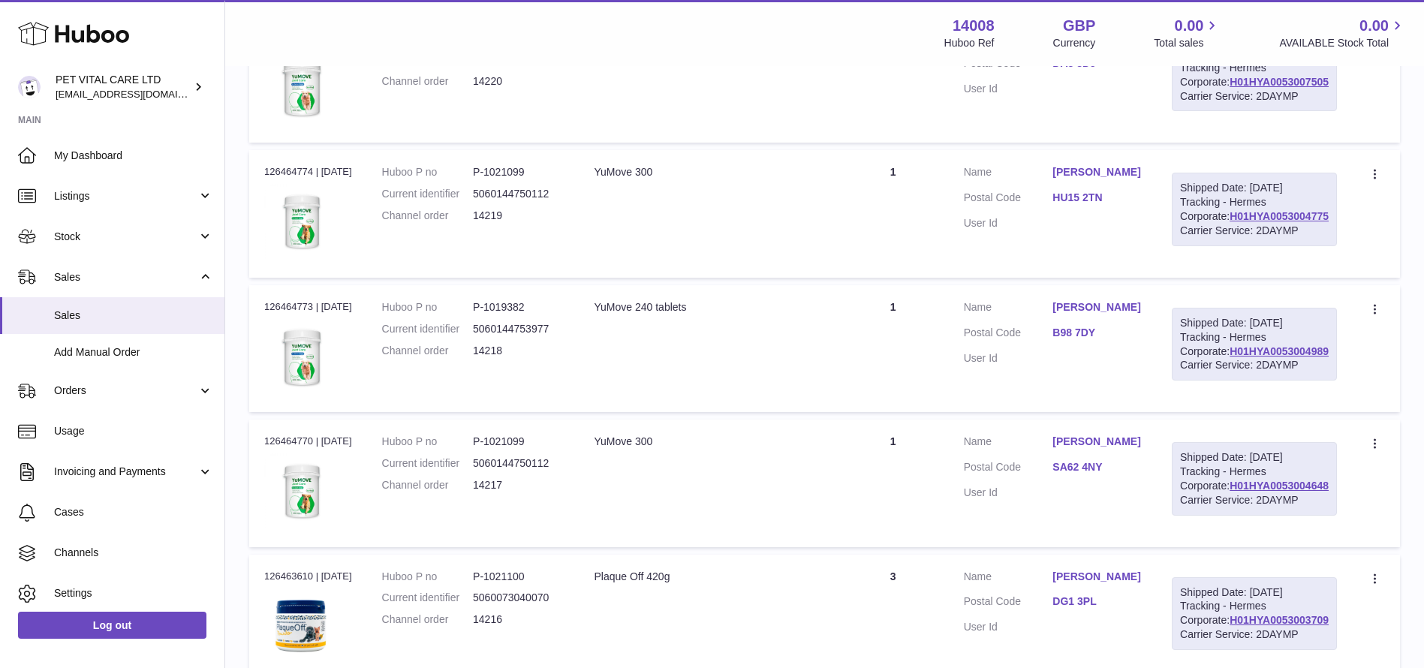
drag, startPoint x: 1332, startPoint y: 447, endPoint x: 1228, endPoint y: 453, distance: 104.5
click at [1228, 246] on div "Shipped Date: 14th Oct 2025 Tracking - Hermes Corporate: H01HYA0053004775 Carri…" at bounding box center [1254, 210] width 165 height 74
copy link "H01HYA0053004775"
drag, startPoint x: 1334, startPoint y: 276, endPoint x: 1226, endPoint y: 280, distance: 107.4
click at [1226, 112] on div "Shipped Date: 14th Oct 2025 Tracking - Hermes Corporate: H01HYA0053007505 Carri…" at bounding box center [1254, 75] width 165 height 74
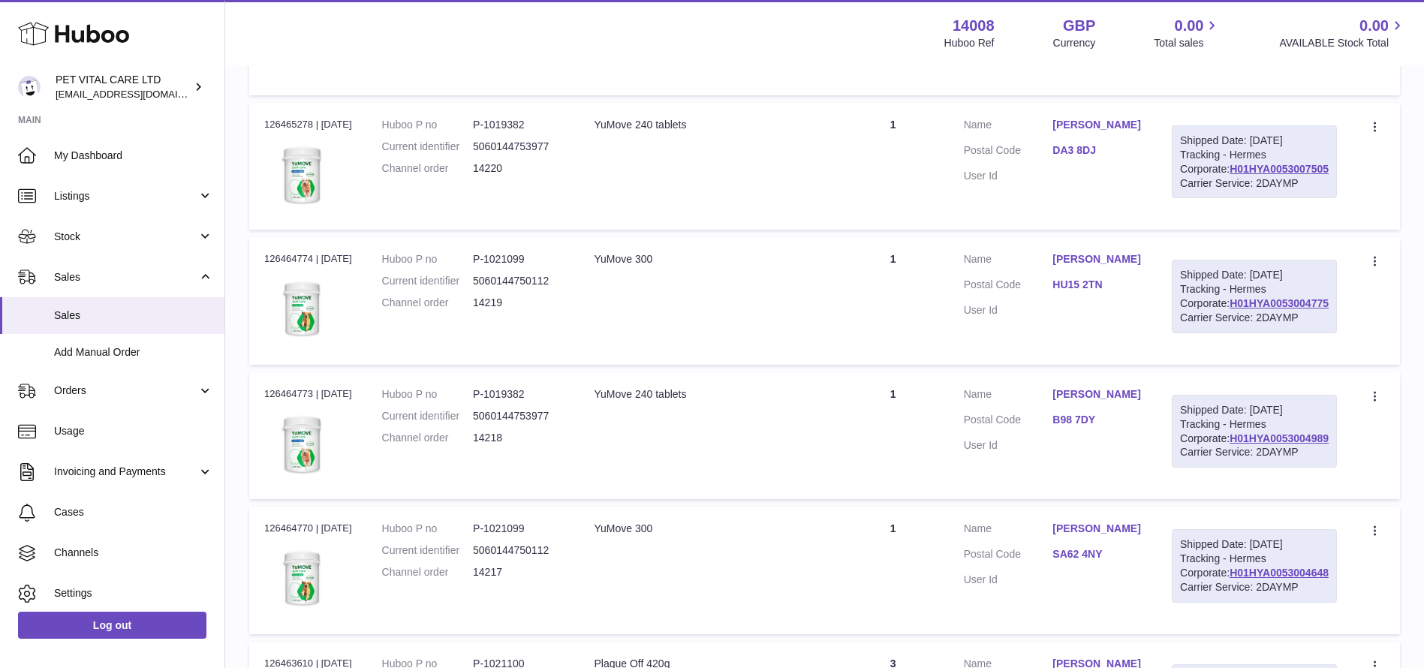
scroll to position [788, 0]
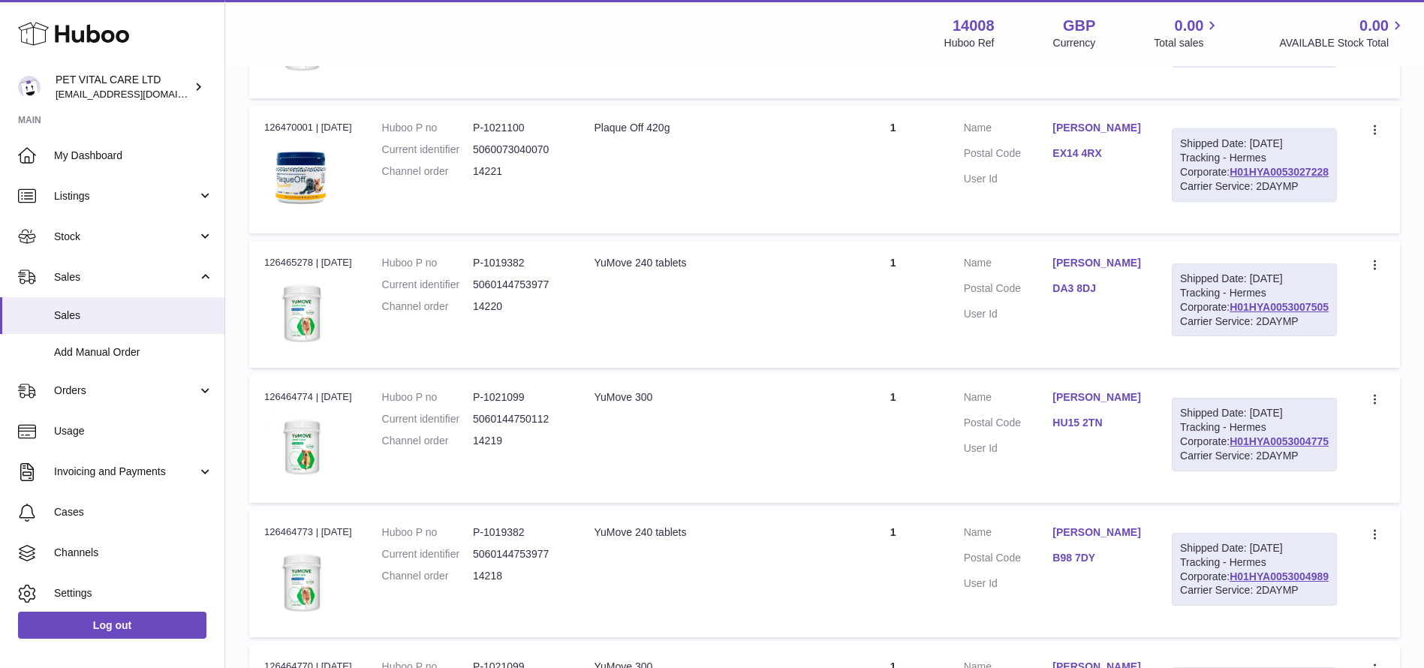
drag, startPoint x: 1334, startPoint y: 338, endPoint x: 1226, endPoint y: 335, distance: 107.4
click at [1226, 202] on div "Shipped Date: 15th Oct 2025 Tracking - Hermes Corporate: H01HYA0053027228 Carri…" at bounding box center [1254, 165] width 165 height 74
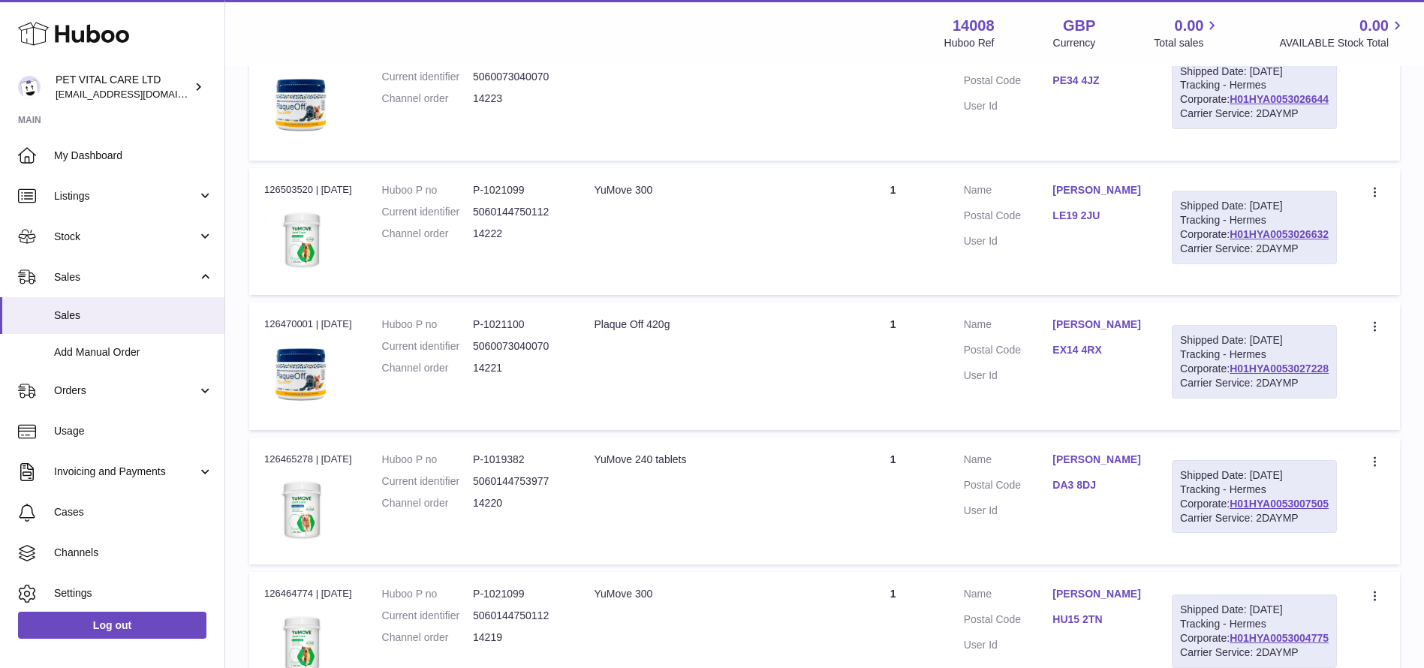
scroll to position [675, 0]
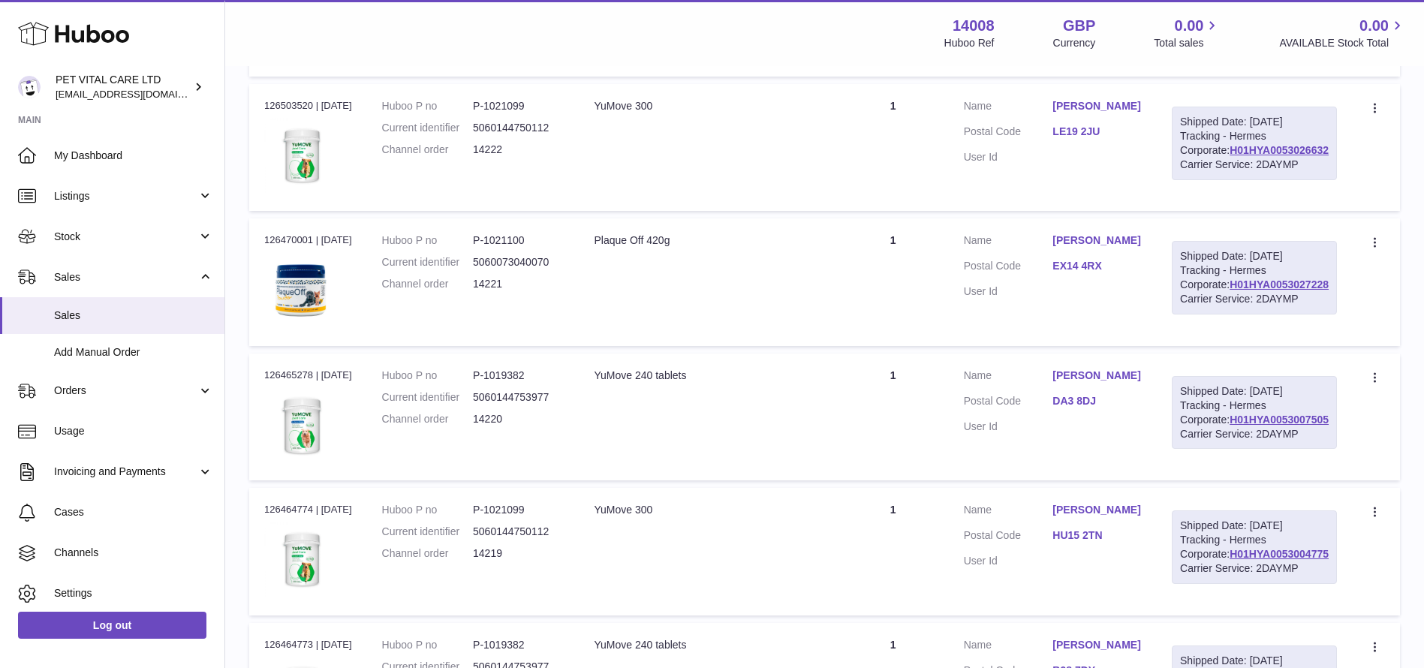
drag, startPoint x: 1332, startPoint y: 615, endPoint x: 1226, endPoint y: 613, distance: 105.8
click at [1226, 450] on div "Shipped Date: 14th Oct 2025 Tracking - Hermes Corporate: H01HYA0053007505 Carri…" at bounding box center [1254, 413] width 165 height 74
drag, startPoint x: 1333, startPoint y: 445, endPoint x: 1217, endPoint y: 445, distance: 115.6
click at [1217, 345] on td "Shipped Date: 15th Oct 2025 Tracking - Hermes Corporate: H01HYA0053027228 Carri…" at bounding box center [1254, 281] width 195 height 127
drag, startPoint x: 1331, startPoint y: 278, endPoint x: 1228, endPoint y: 275, distance: 102.9
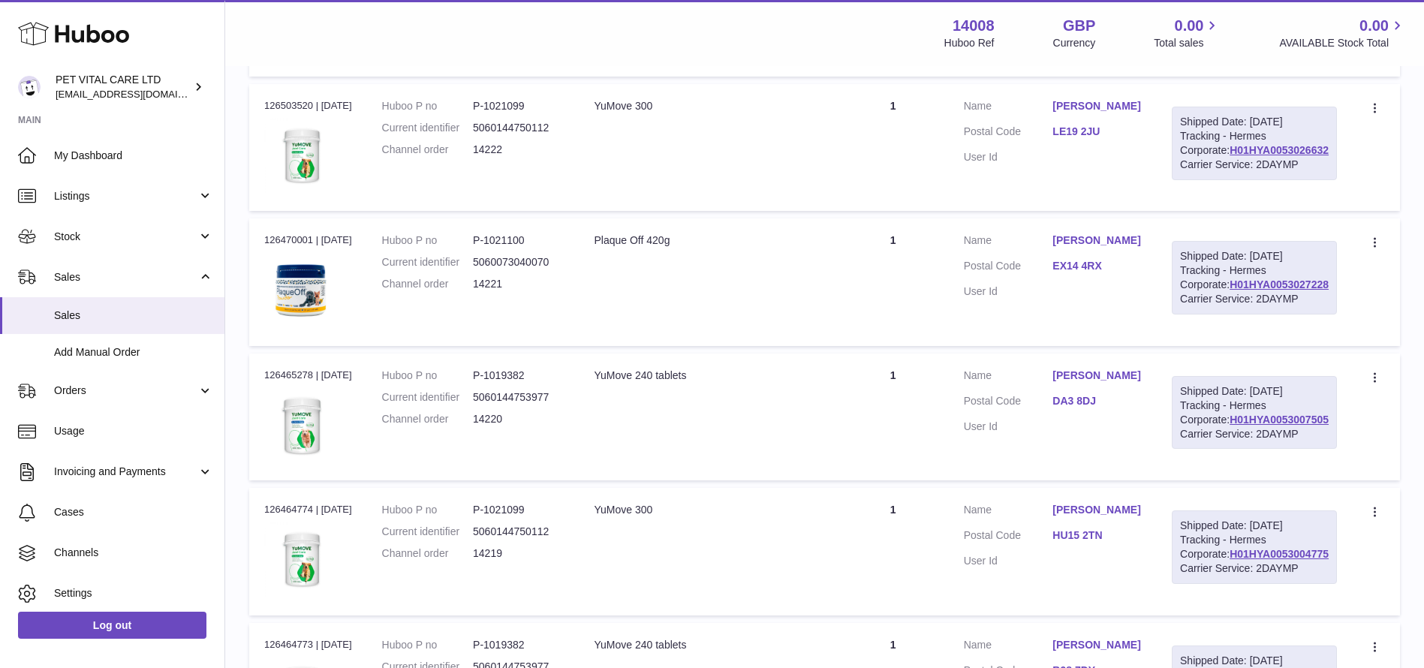
click at [1228, 180] on div "Shipped Date: 15th Oct 2025 Tracking - Hermes Corporate: H01HYA0053026632 Carri…" at bounding box center [1254, 144] width 165 height 74
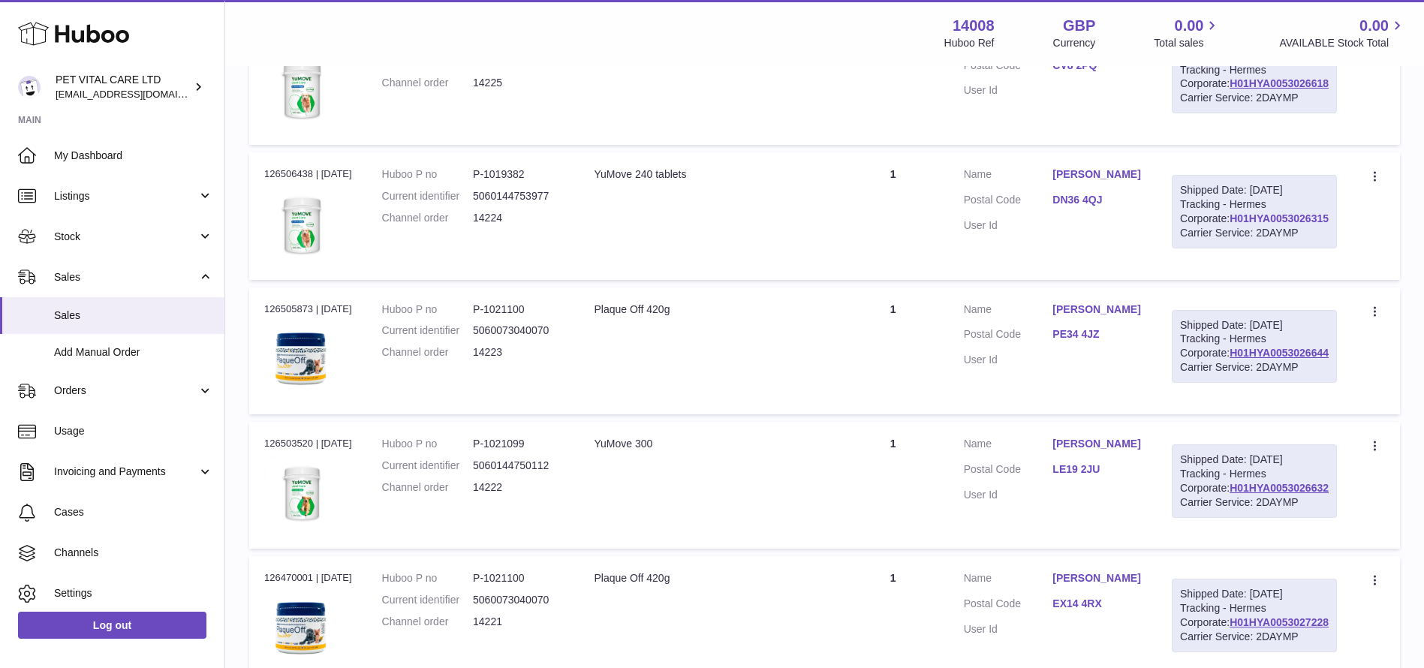
drag, startPoint x: 1333, startPoint y: 277, endPoint x: 1229, endPoint y: 281, distance: 103.6
click at [1229, 248] on div "Shipped Date: 15th Oct 2025 Tracking - Hermes Corporate: H01HYA0053026315 Carri…" at bounding box center [1254, 212] width 165 height 74
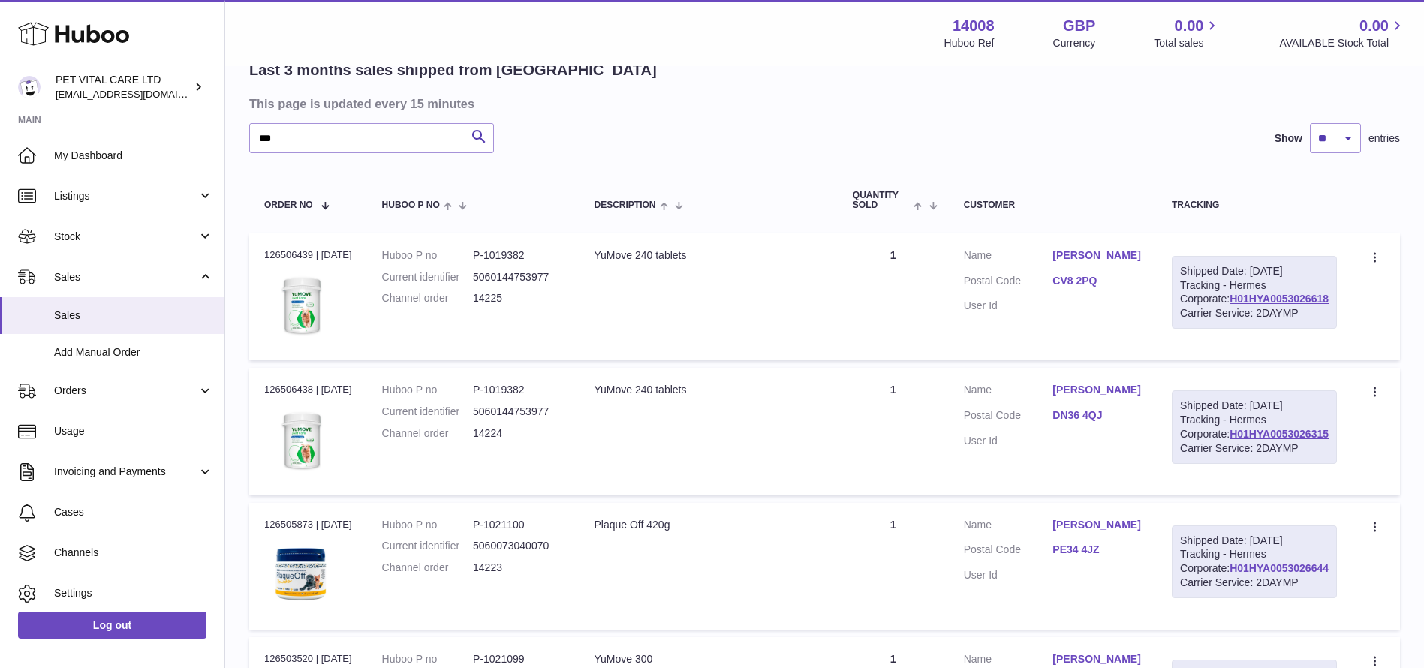
scroll to position [113, 0]
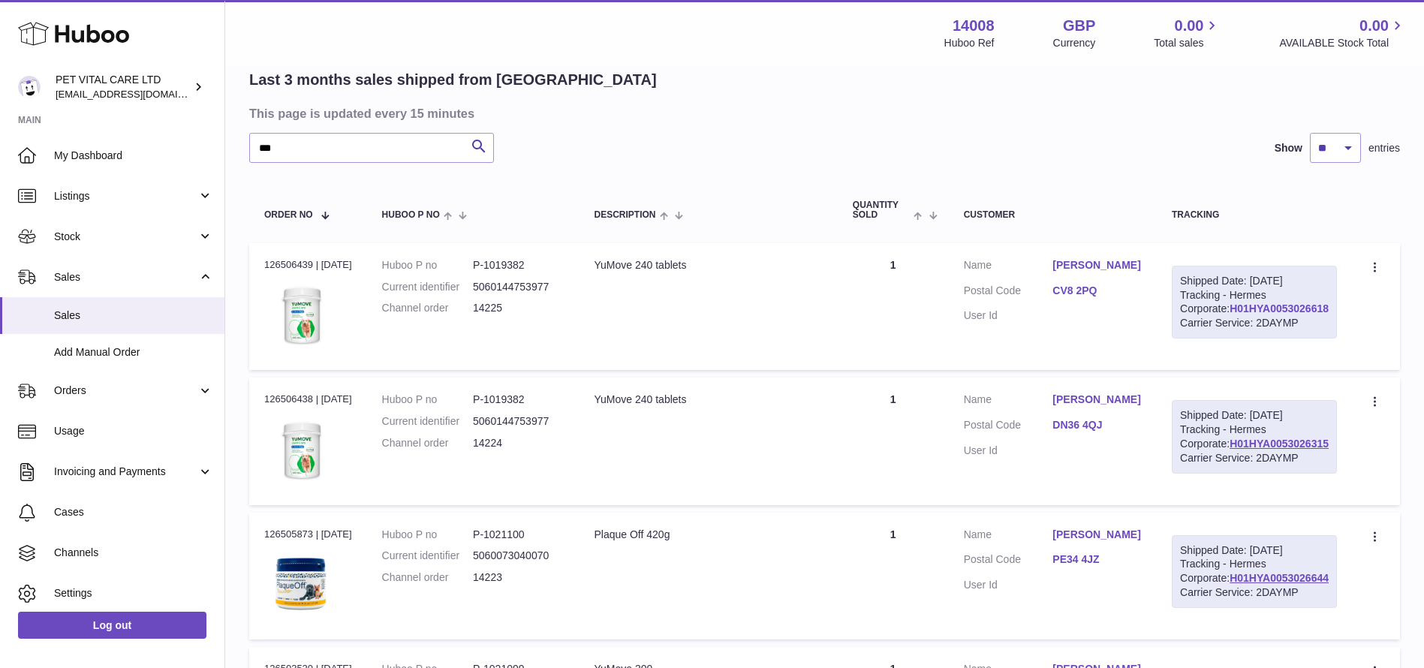
drag, startPoint x: 1329, startPoint y: 335, endPoint x: 1234, endPoint y: 336, distance: 95.3
click at [1234, 336] on div "Shipped Date: 15th Oct 2025 Tracking - Hermes Corporate: H01HYA0053026618 Carri…" at bounding box center [1254, 303] width 165 height 74
click at [1230, 314] on link "H01HYA0053026618" at bounding box center [1278, 308] width 99 height 12
click at [1314, 288] on div "Shipped Date: [DATE]" at bounding box center [1254, 281] width 149 height 14
drag, startPoint x: 1331, startPoint y: 335, endPoint x: 1222, endPoint y: 341, distance: 109.0
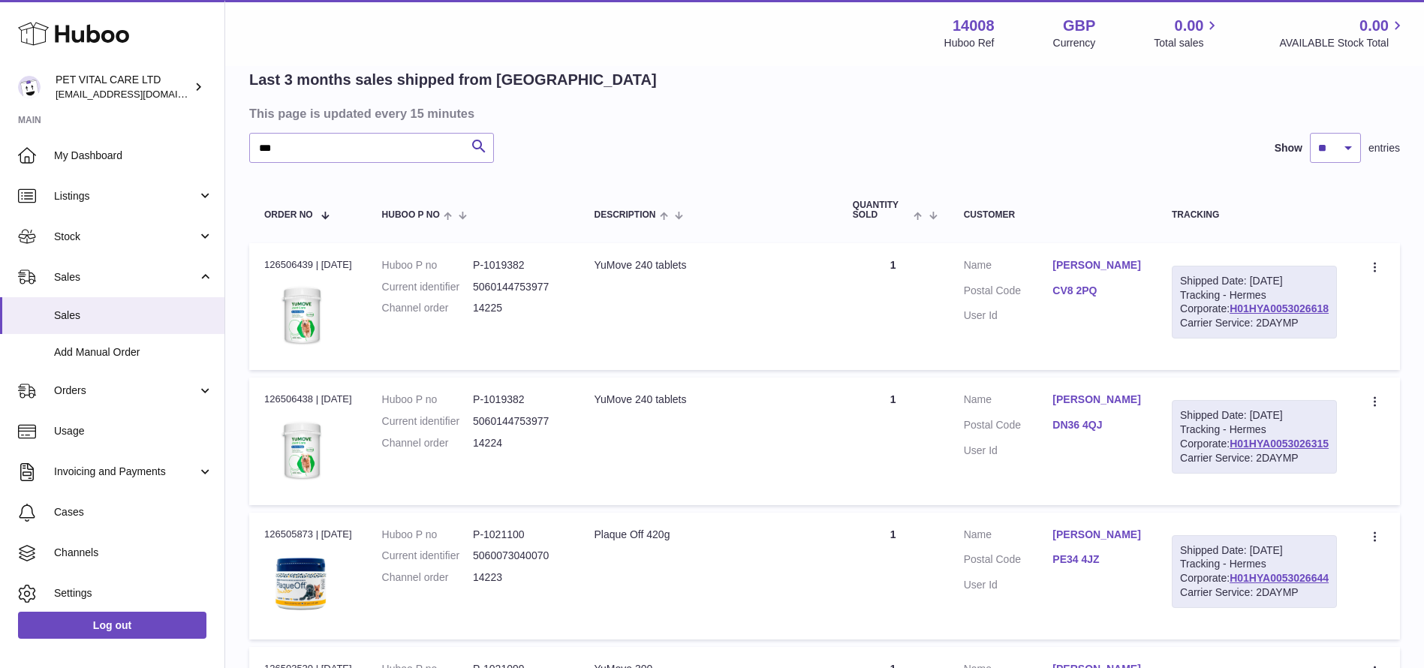
click at [1222, 339] on div "Shipped Date: 15th Oct 2025 Tracking - Hermes Corporate: H01HYA0053026618 Carri…" at bounding box center [1254, 303] width 165 height 74
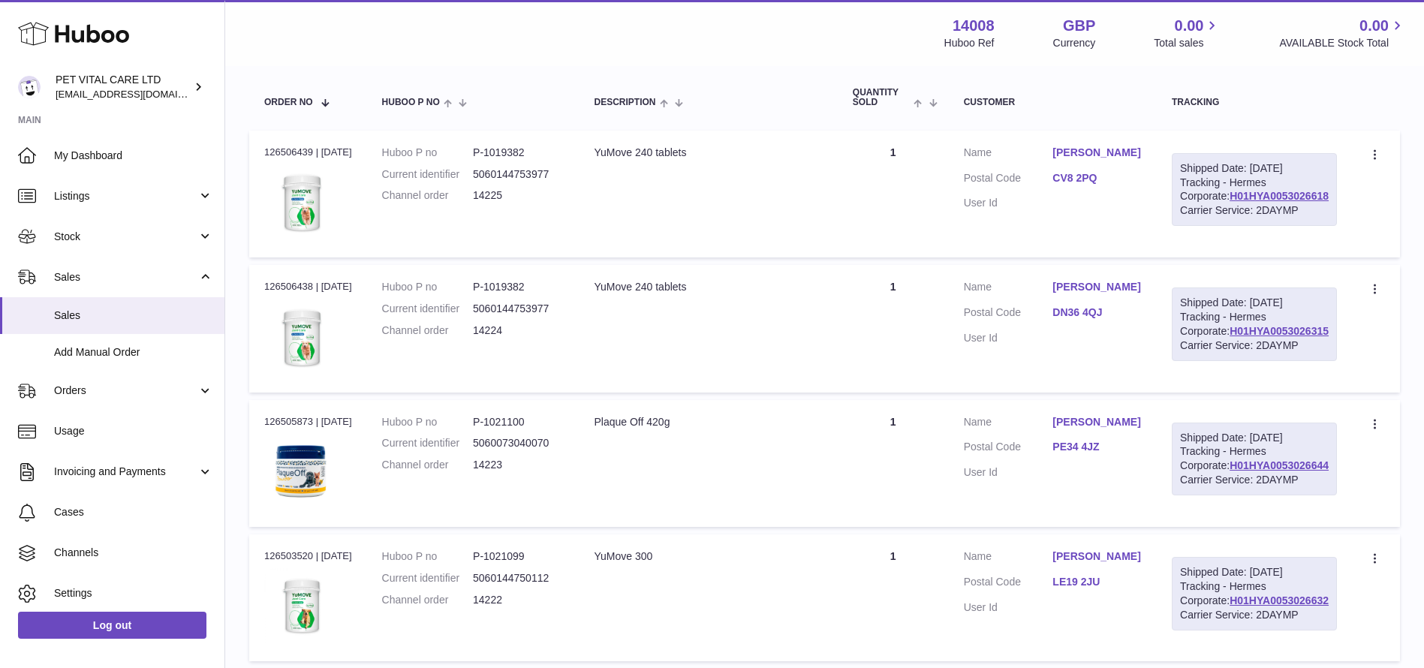
drag, startPoint x: 1332, startPoint y: 562, endPoint x: 1229, endPoint y: 567, distance: 103.0
click at [1229, 496] on div "Shipped Date: 15th Oct 2025 Tracking - Hermes Corporate: H01HYA0053026644 Carri…" at bounding box center [1254, 460] width 165 height 74
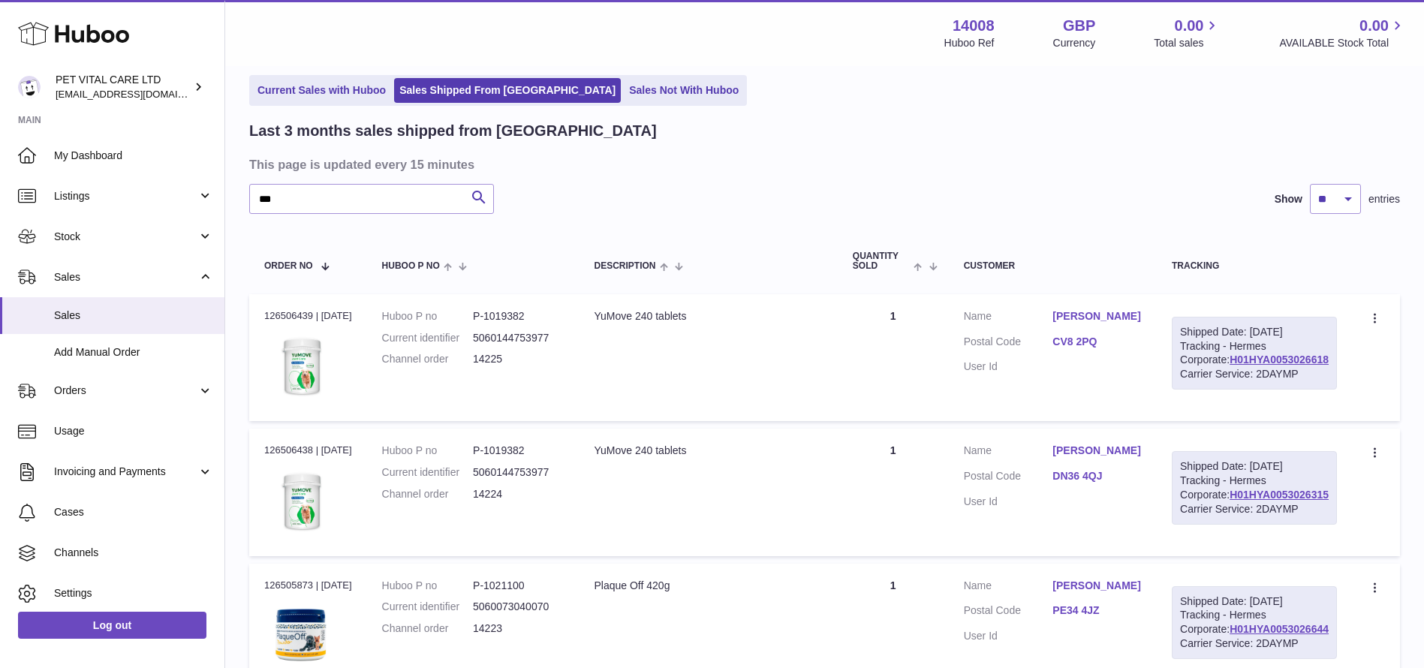
scroll to position [0, 0]
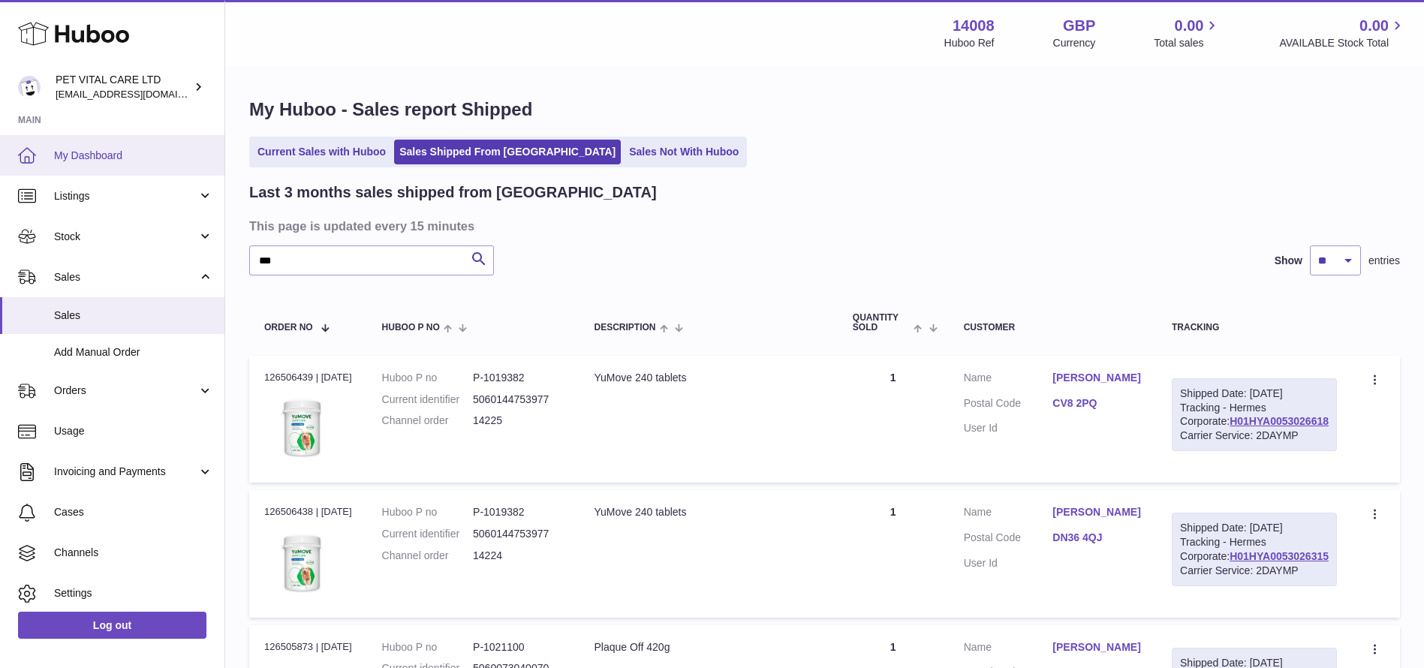
click at [122, 145] on link "My Dashboard" at bounding box center [112, 155] width 224 height 41
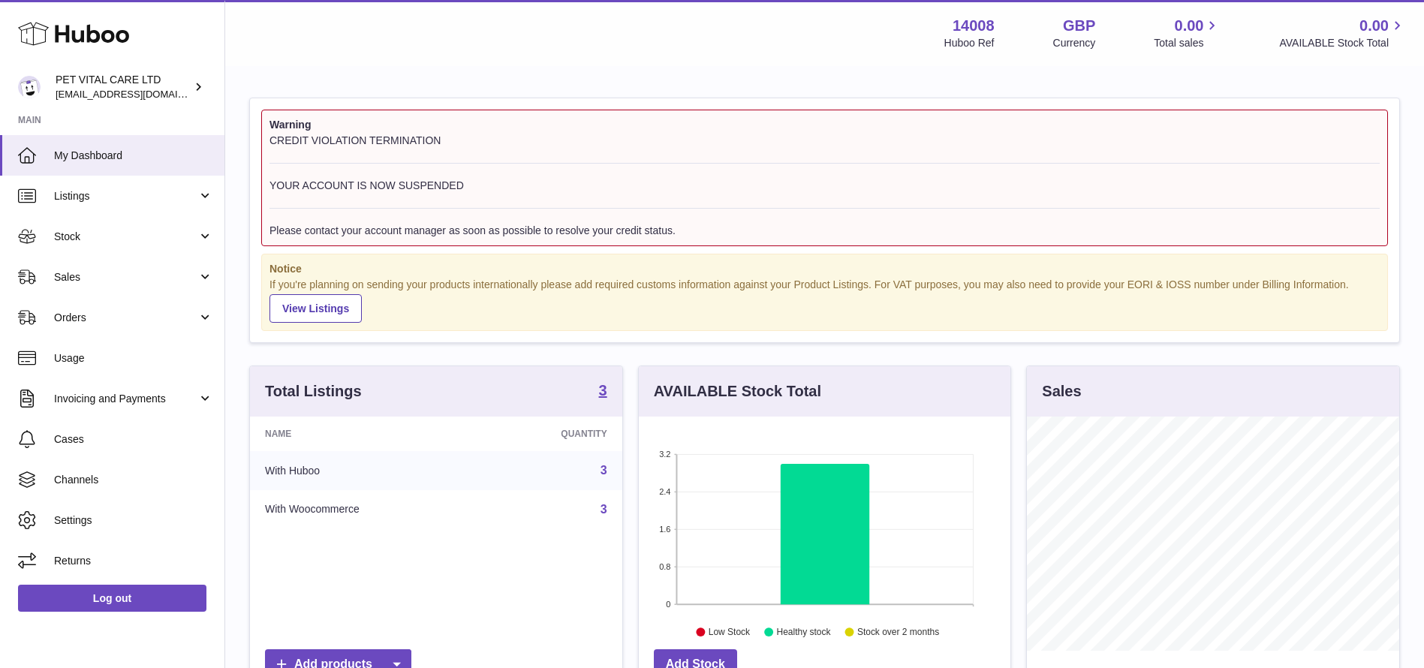
scroll to position [234, 372]
click at [116, 278] on span "Sales" at bounding box center [125, 277] width 143 height 14
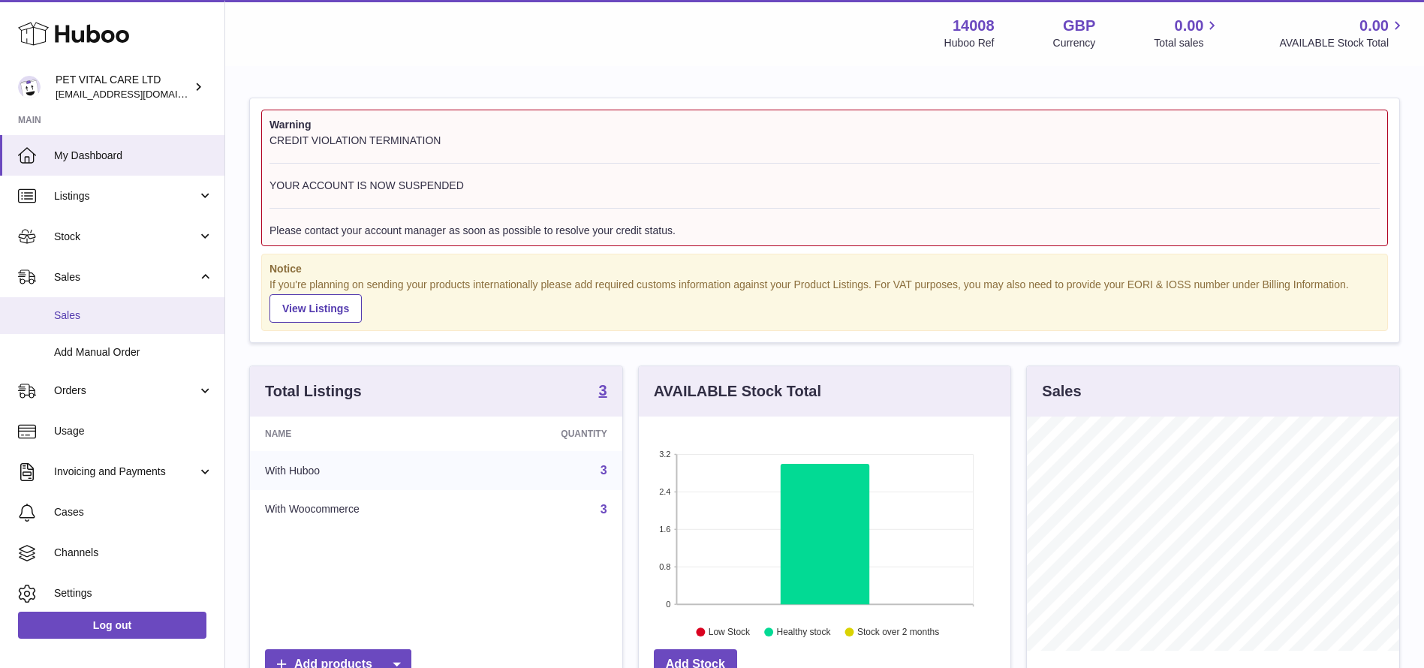
click at [114, 331] on link "Sales" at bounding box center [112, 315] width 224 height 37
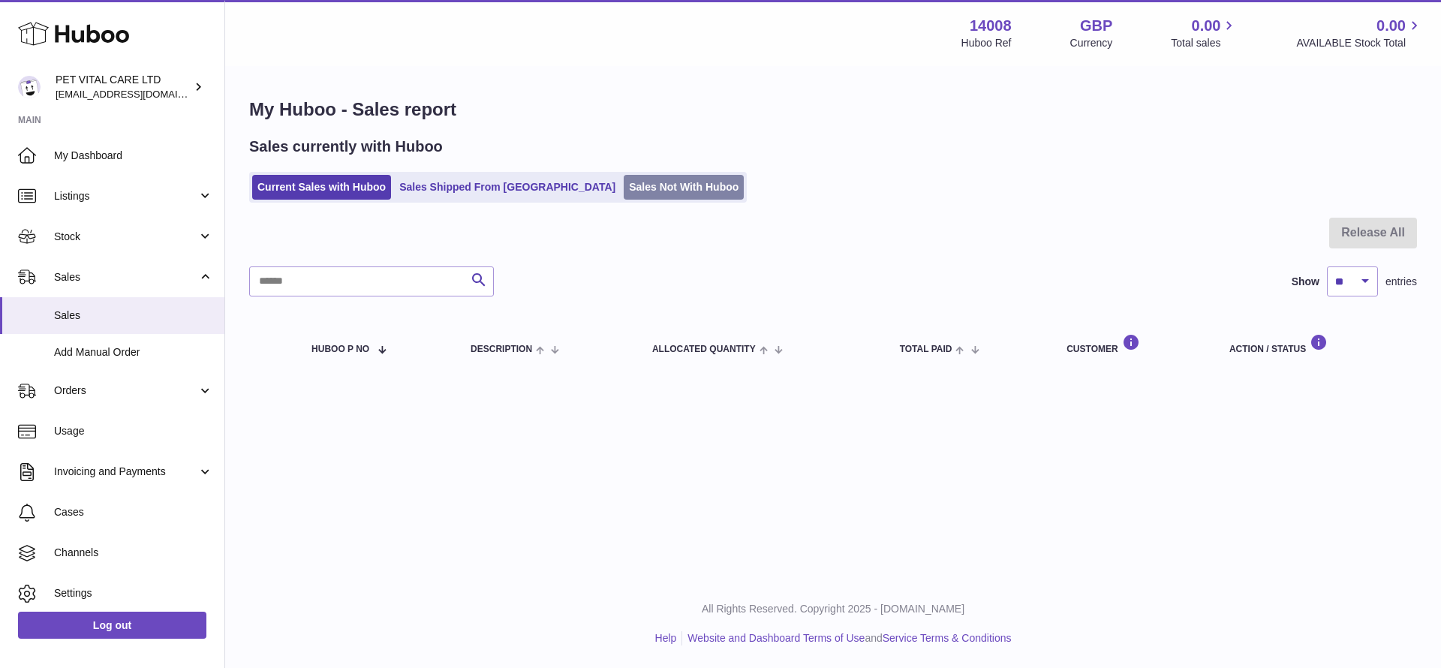
click at [624, 186] on link "Sales Not With Huboo" at bounding box center [684, 187] width 120 height 25
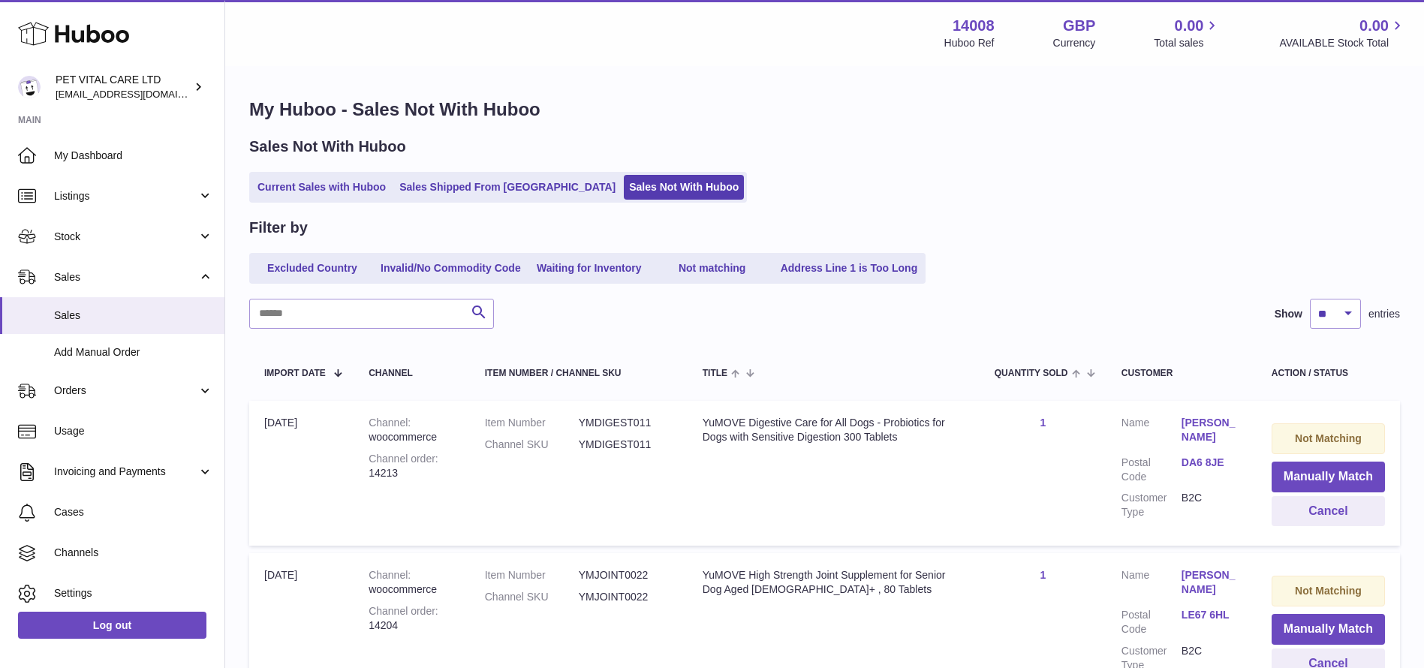
scroll to position [113, 0]
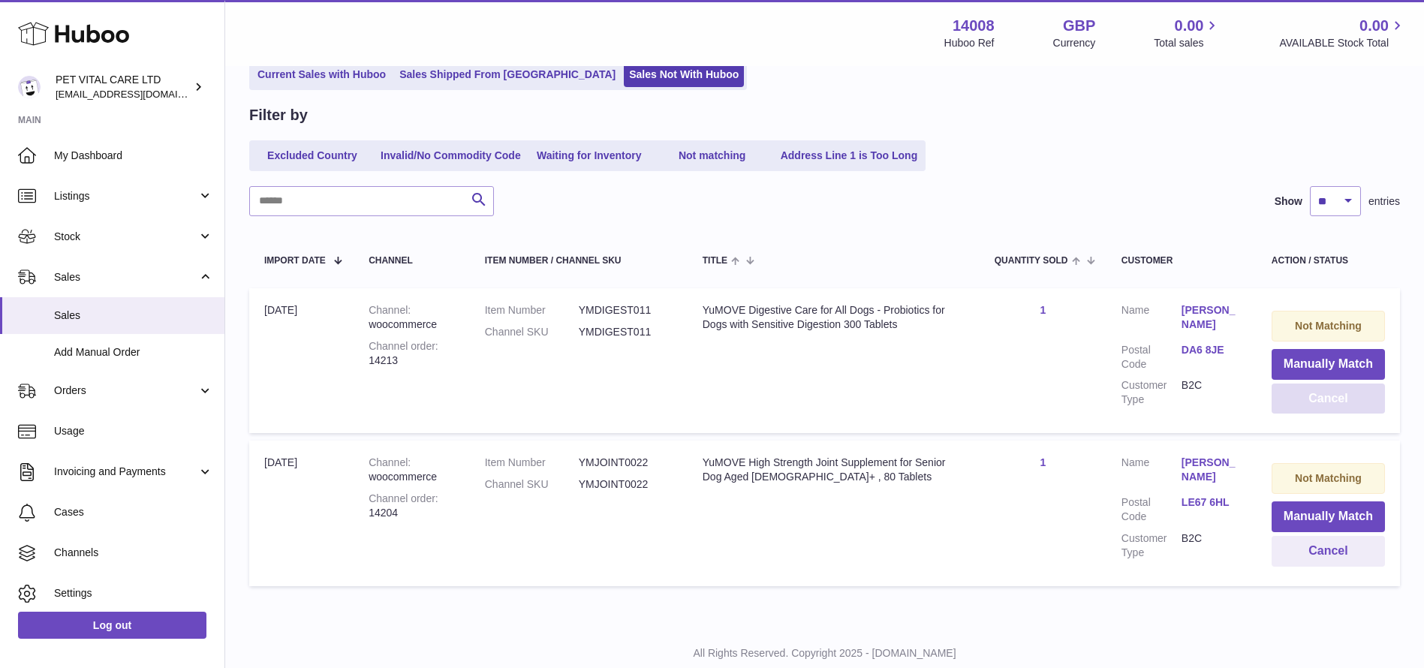
click at [1326, 394] on button "Cancel" at bounding box center [1327, 399] width 113 height 31
click at [1339, 401] on button "Cancel" at bounding box center [1327, 399] width 113 height 31
click at [1312, 405] on button "Cancel" at bounding box center [1327, 399] width 113 height 31
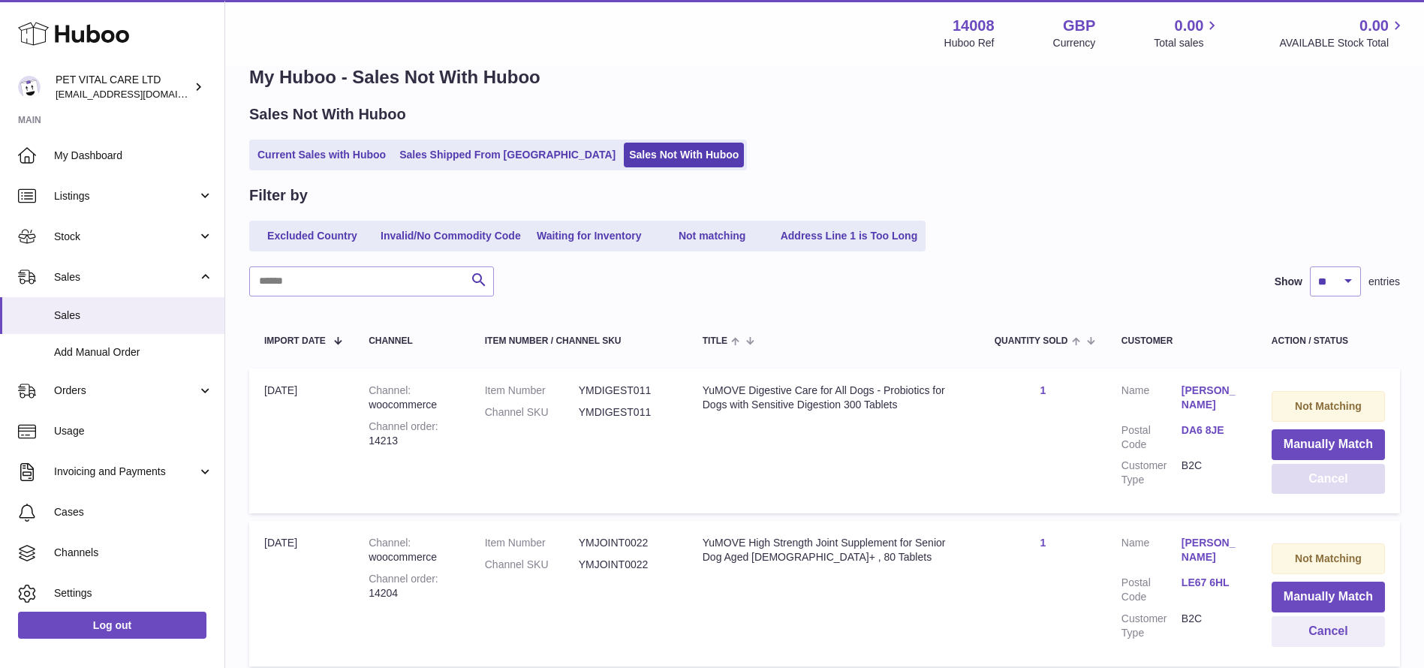
scroll to position [0, 0]
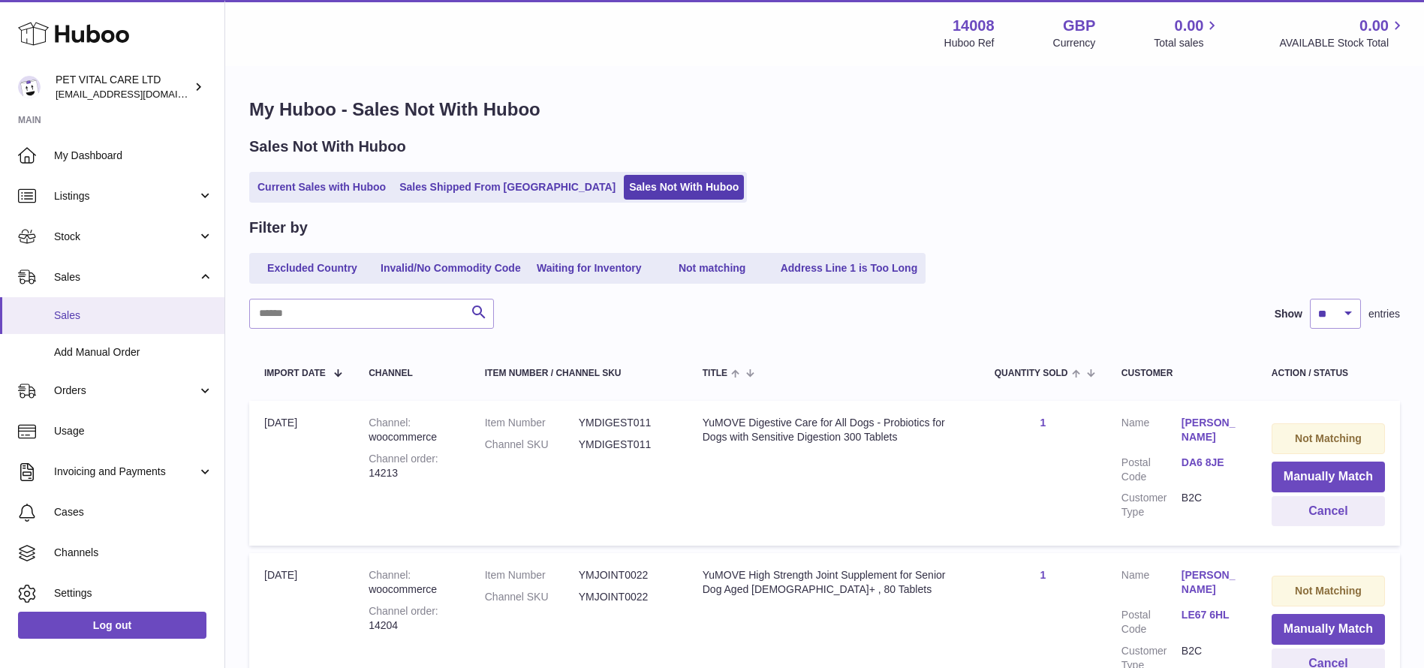
click at [116, 326] on link "Sales" at bounding box center [112, 315] width 224 height 37
click at [468, 187] on link "Sales Shipped From [GEOGRAPHIC_DATA]" at bounding box center [507, 187] width 227 height 25
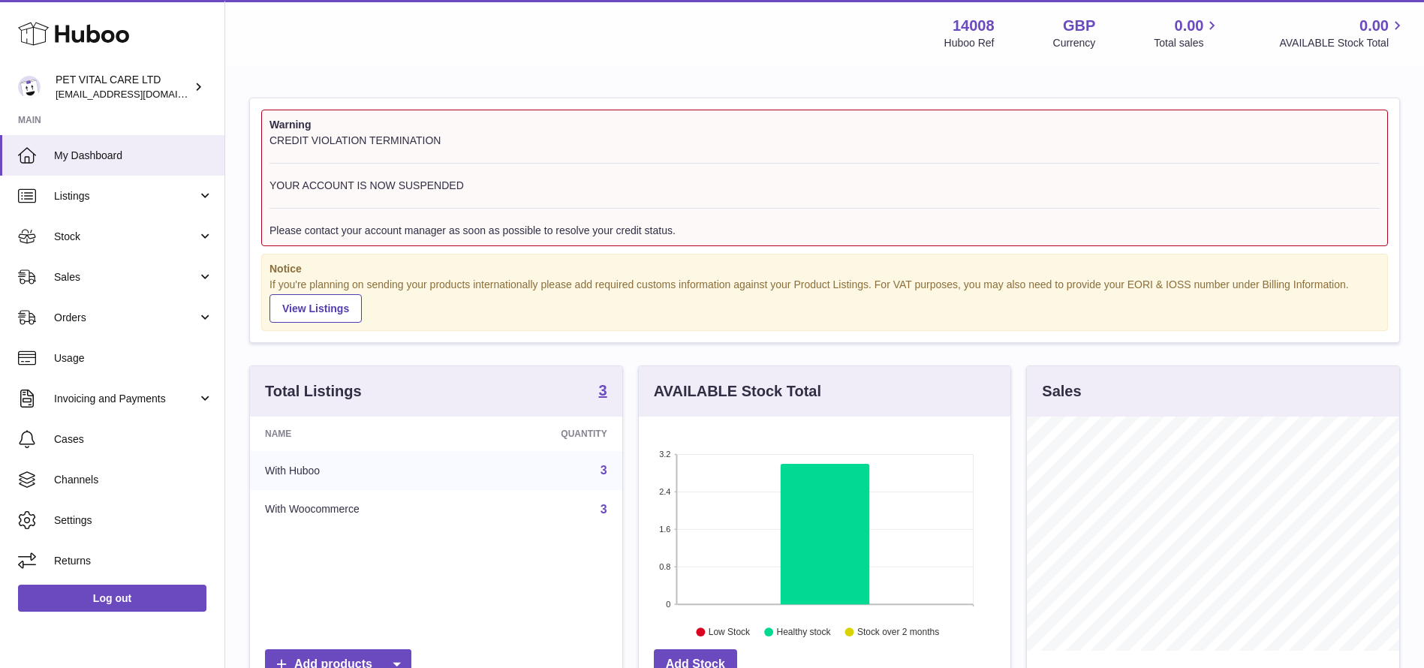
scroll to position [234, 372]
click at [101, 270] on span "Sales" at bounding box center [125, 277] width 143 height 14
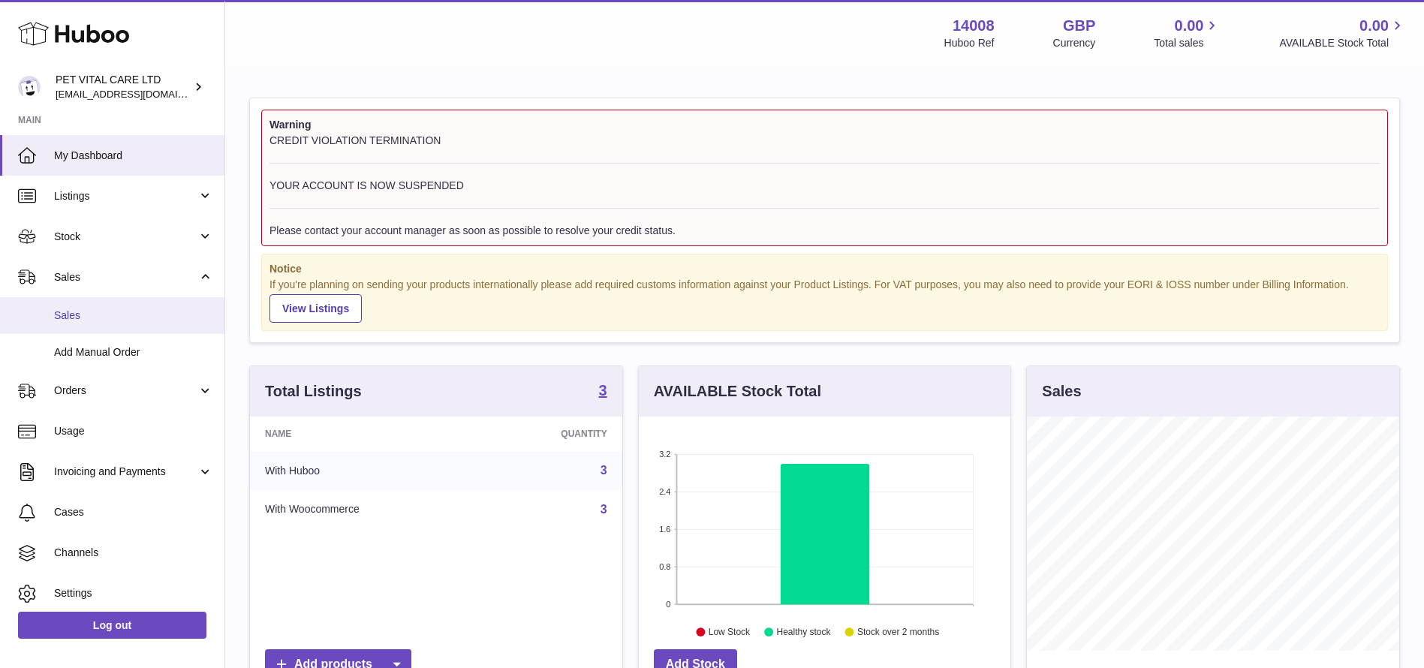
click at [87, 316] on span "Sales" at bounding box center [133, 315] width 159 height 14
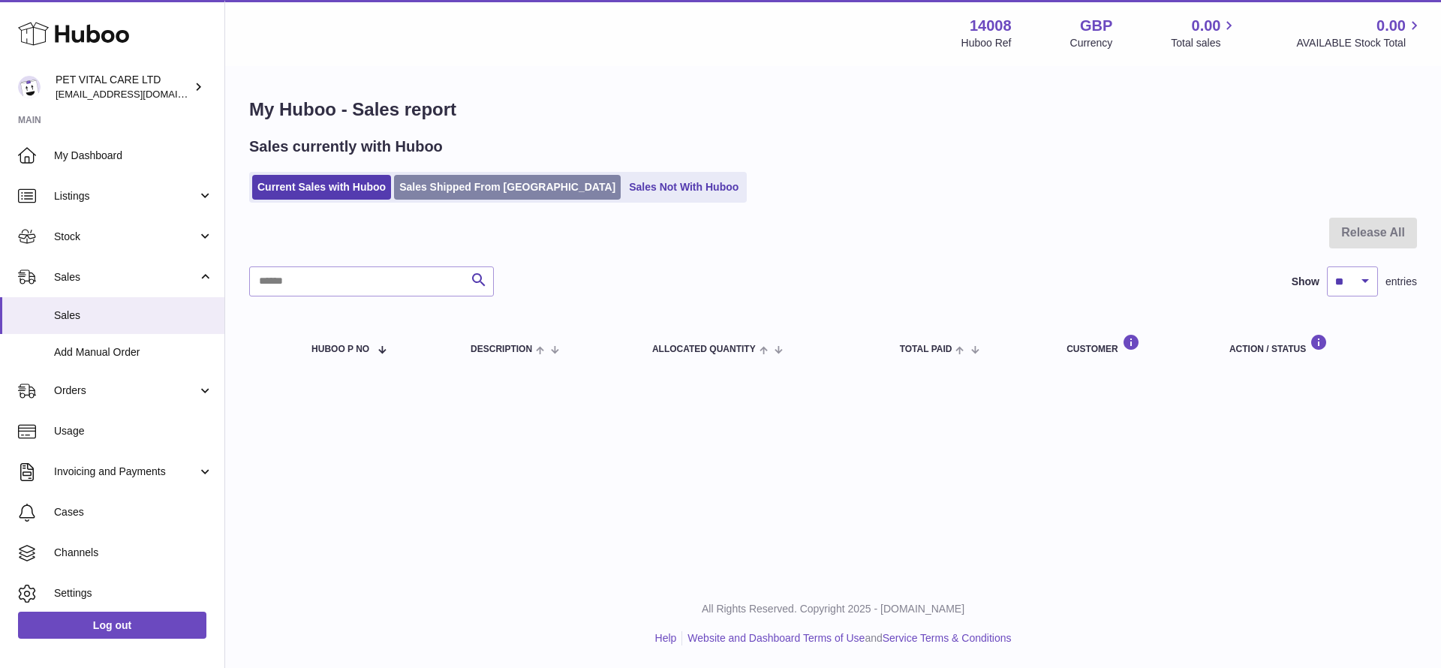
click at [437, 194] on link "Sales Shipped From [GEOGRAPHIC_DATA]" at bounding box center [507, 187] width 227 height 25
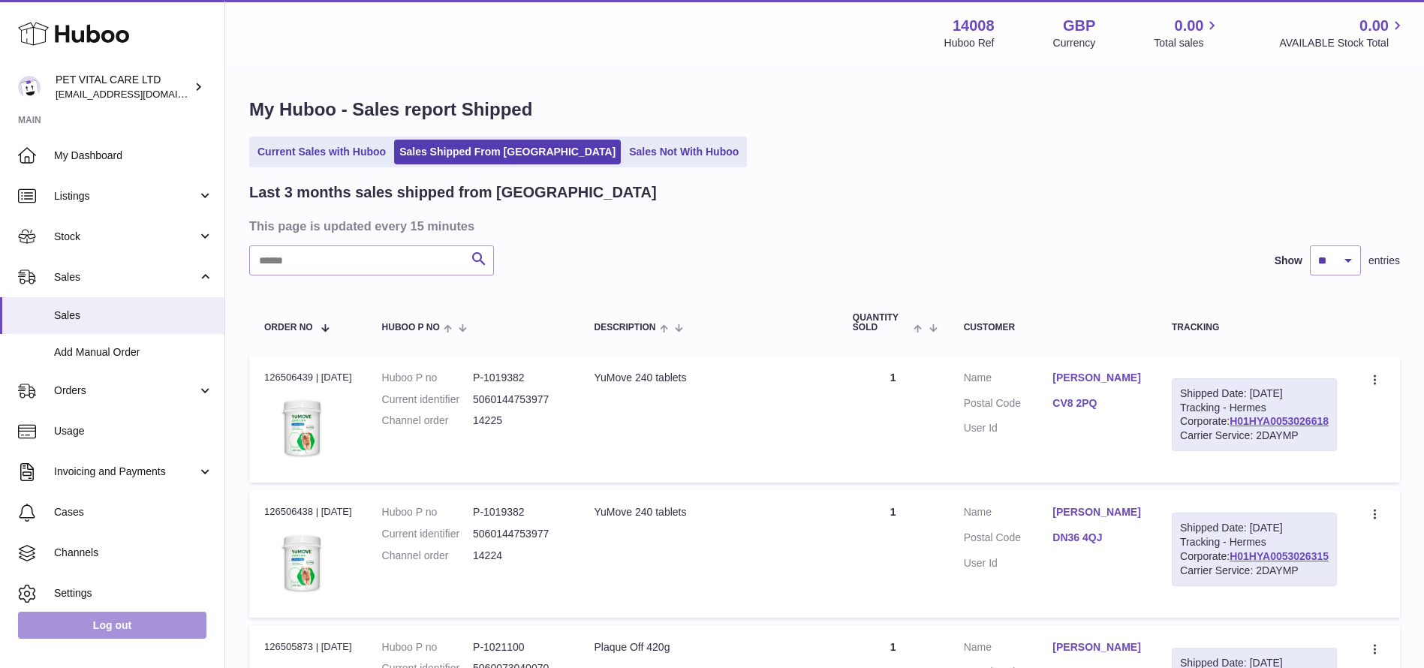
click at [132, 624] on link "Log out" at bounding box center [112, 625] width 188 height 27
